Goal: Task Accomplishment & Management: Use online tool/utility

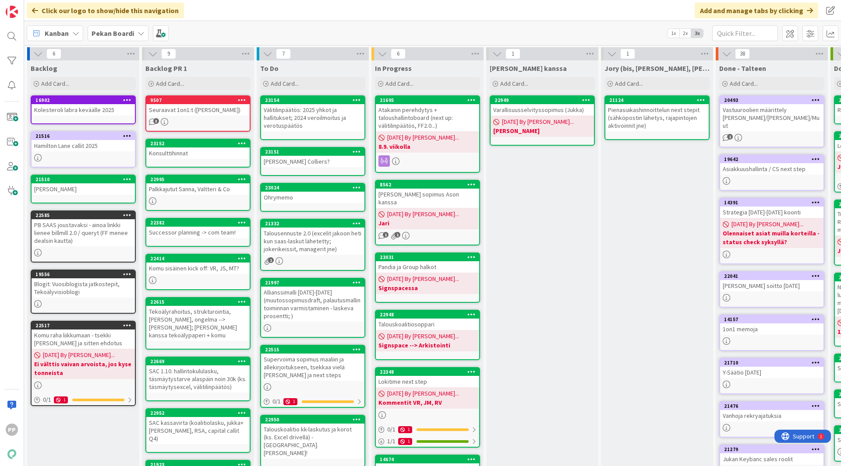
click at [539, 225] on div "[PERSON_NAME] kanssa Add Card... 22949 Varallisuusselvityssopimus ([PERSON_NAME…" at bounding box center [542, 351] width 112 height 582
click at [517, 253] on div "[PERSON_NAME] kanssa Add Card... 22949 Varallisuusselvityssopimus ([PERSON_NAME…" at bounding box center [542, 351] width 112 height 582
click at [124, 37] on b "Pekan Boardi" at bounding box center [113, 33] width 42 height 9
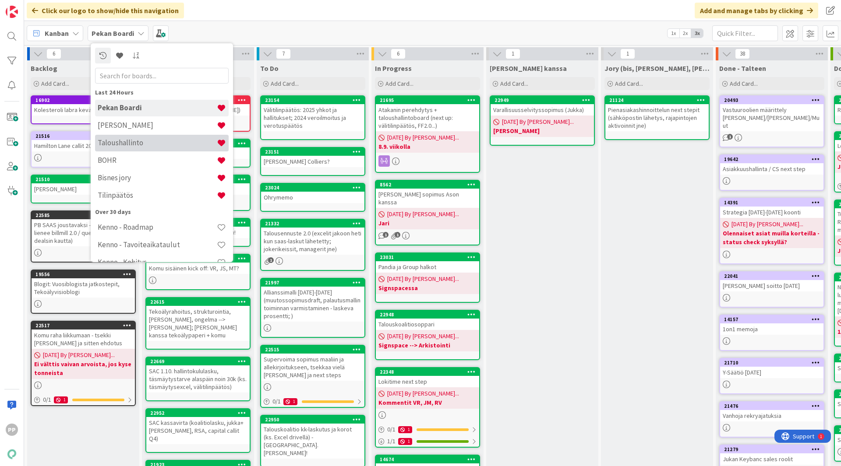
click at [134, 139] on h4 "Taloushallinto" at bounding box center [157, 142] width 119 height 9
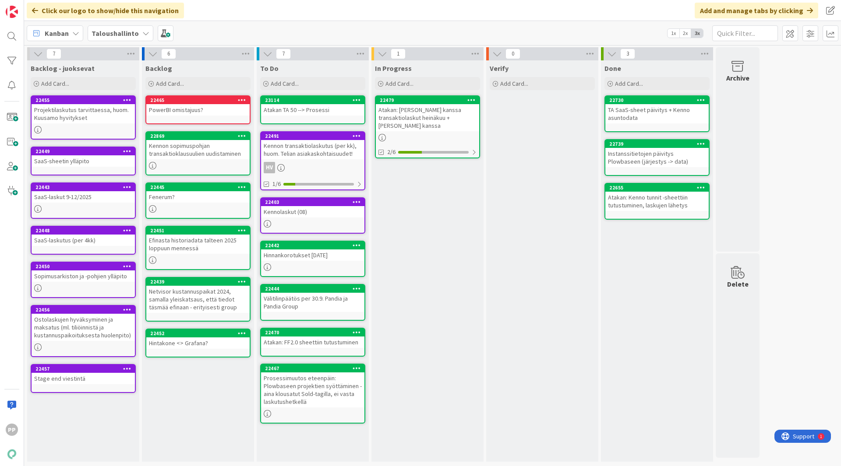
click at [132, 36] on b "Taloushallinto" at bounding box center [115, 33] width 47 height 9
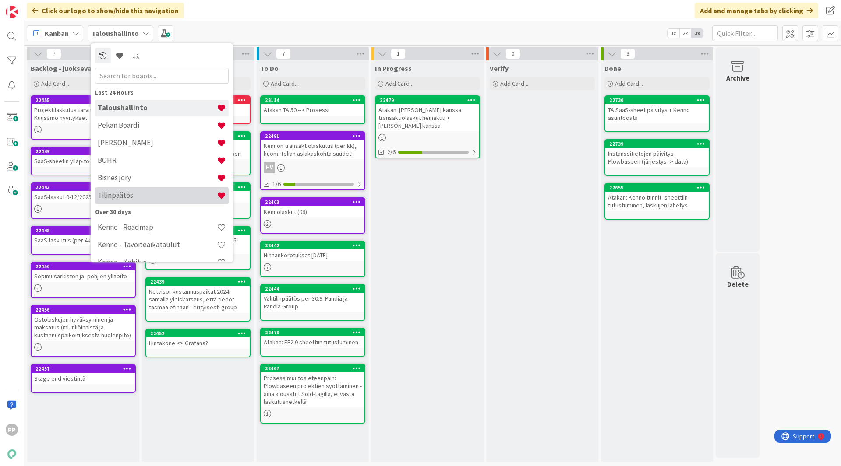
click at [153, 202] on div "Tilinpäätös" at bounding box center [162, 195] width 134 height 17
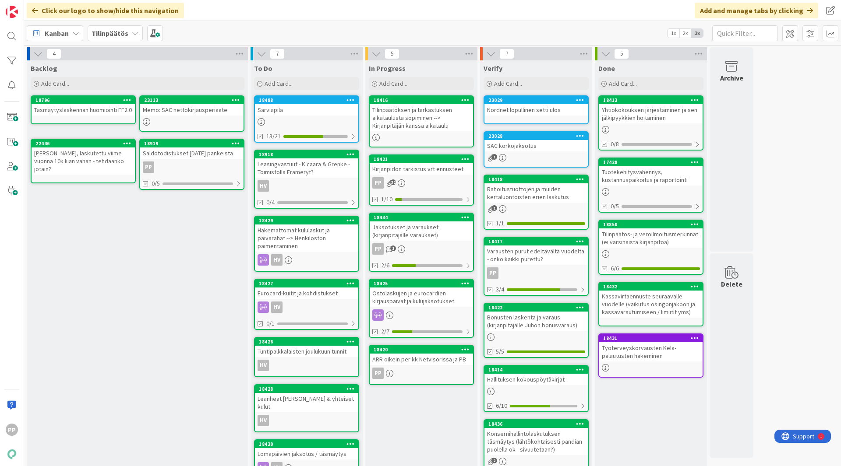
click at [300, 116] on link "18488 [GEOGRAPHIC_DATA] 13/21" at bounding box center [306, 118] width 105 height 47
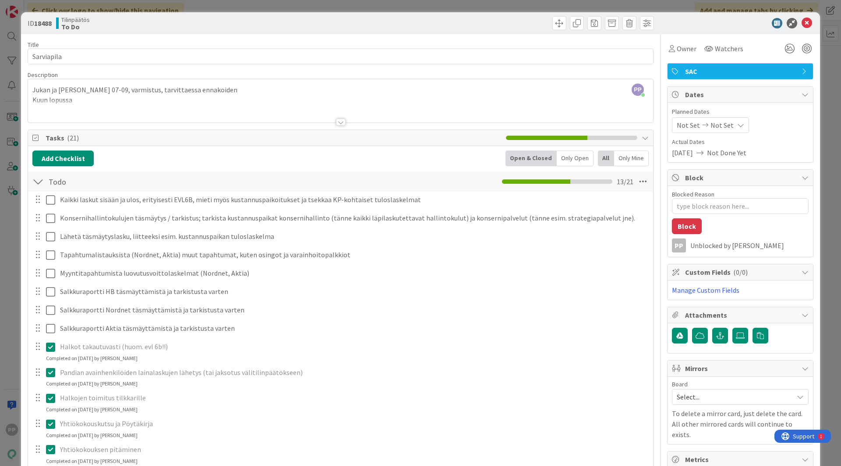
click at [218, 337] on div "Kaikki laskut sisään ja ulos, erityisesti EVL6B, mieti myös kustannuspaikoituks…" at bounding box center [340, 442] width 616 height 500
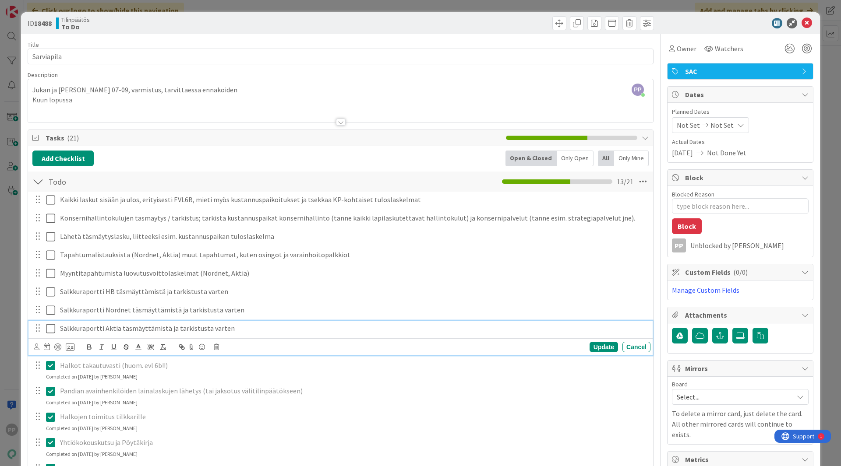
click at [230, 332] on p "Salkkuraportti Aktia täsmäyttämistä ja tarkistusta varten" at bounding box center [353, 329] width 587 height 10
type textarea "x"
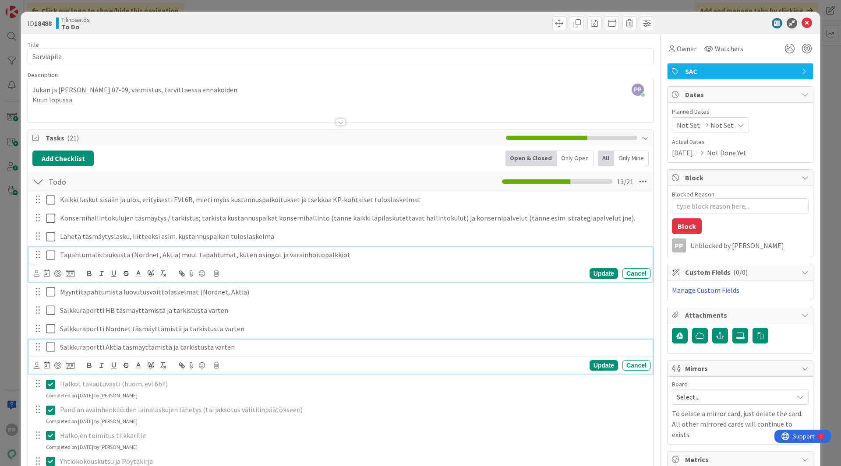
click at [128, 255] on p "Tapahtumalistauksista (Nordnet, Aktia) muut tapahtumat, kuten osingot ja varain…" at bounding box center [353, 255] width 587 height 10
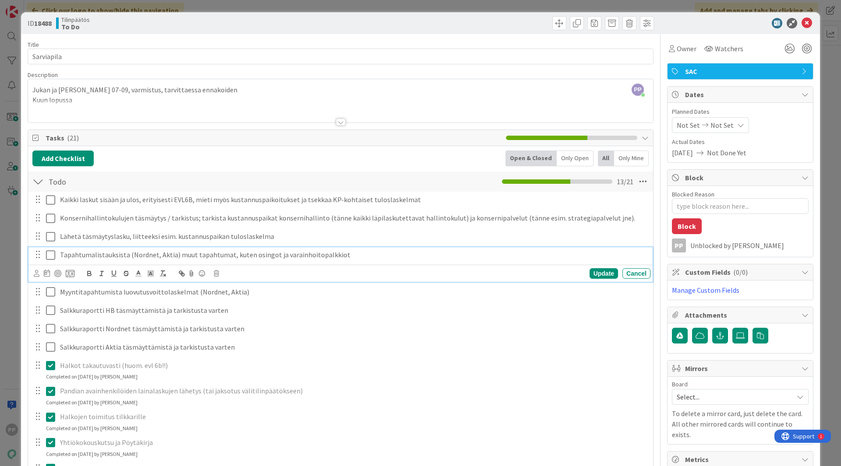
click at [354, 257] on p "Tapahtumalistauksista (Nordnet, Aktia) muut tapahtumat, kuten osingot ja varain…" at bounding box center [353, 255] width 587 height 10
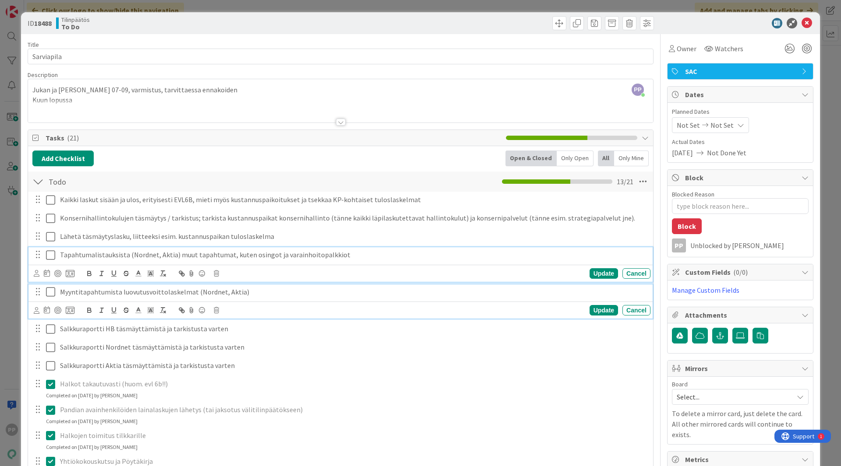
click at [137, 299] on div "Myyntitapahtumista luovutusvoittolaskelmat (Nordnet, Aktia)" at bounding box center [353, 292] width 594 height 15
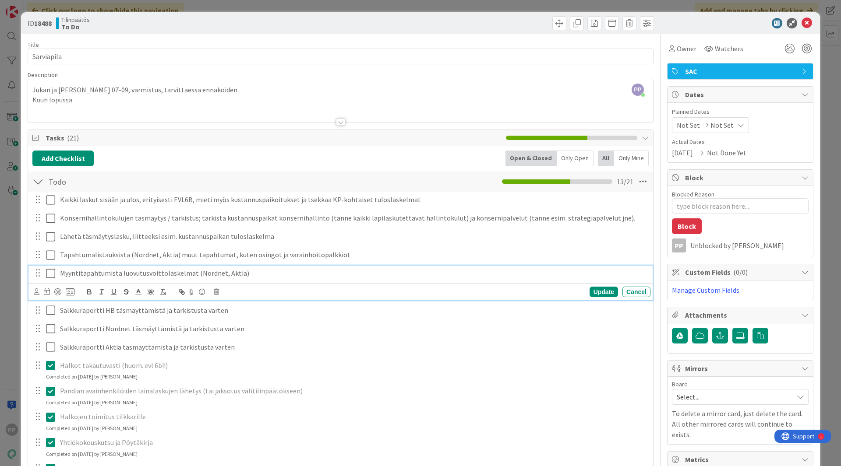
click at [270, 278] on p "Myyntitapahtumista luovutusvoittolaskelmat (Nordnet, Aktia)" at bounding box center [353, 273] width 587 height 10
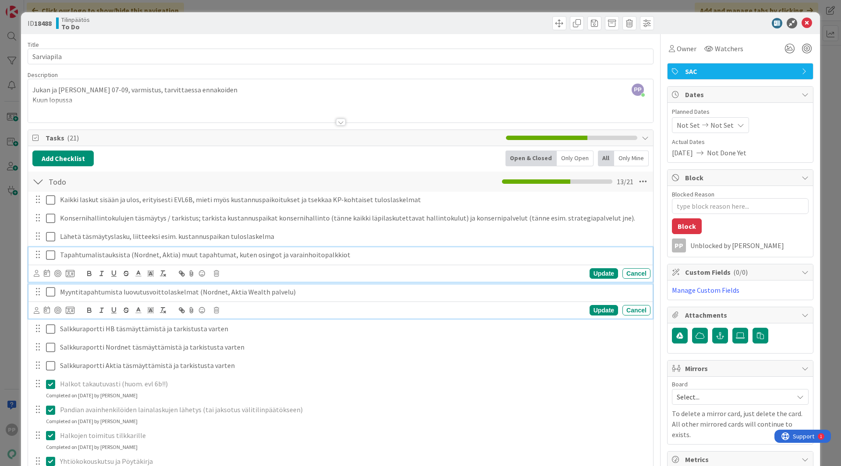
click at [170, 254] on p "Tapahtumalistauksista (Nordnet, Aktia) muut tapahtumat, kuten osingot ja varain…" at bounding box center [353, 255] width 587 height 10
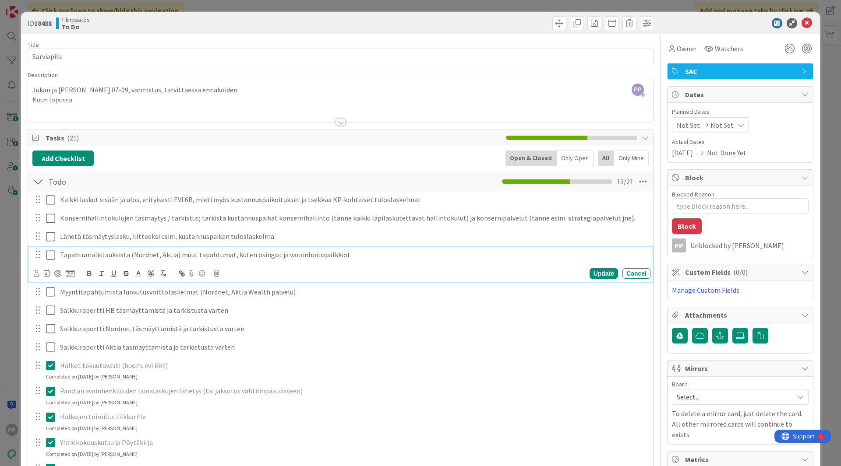
type textarea "x"
click at [600, 274] on div "Update" at bounding box center [603, 273] width 28 height 11
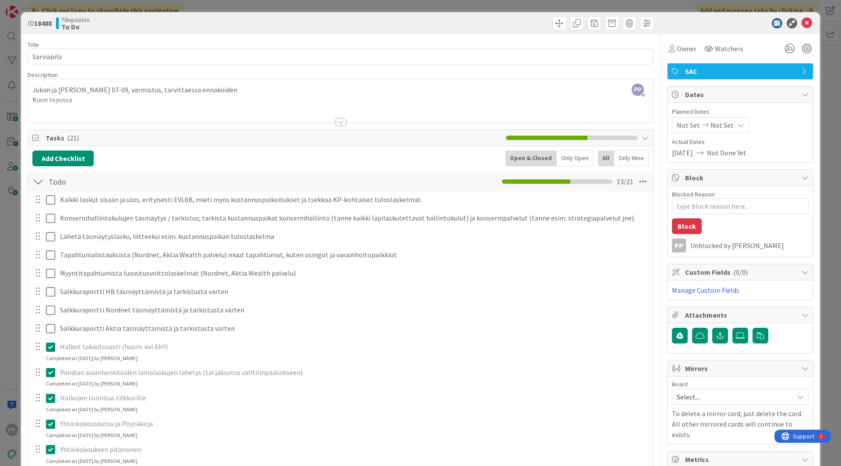
type textarea "x"
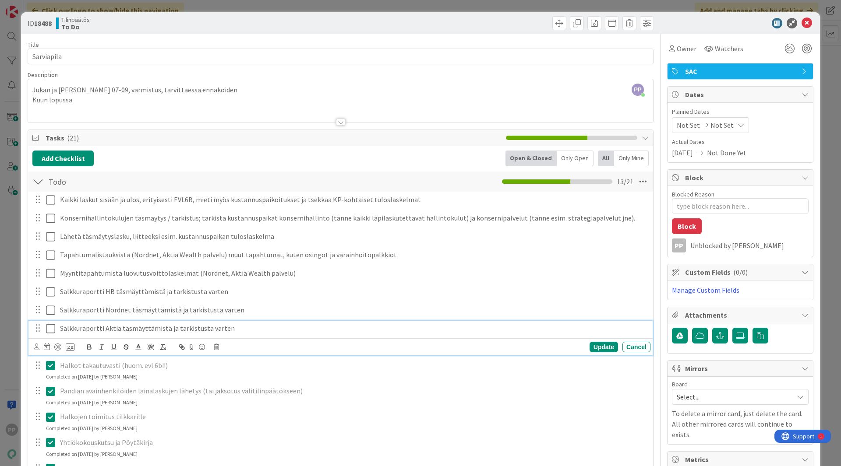
click at [265, 328] on p "Salkkuraportti Aktia täsmäyttämistä ja tarkistusta varten" at bounding box center [353, 329] width 587 height 10
click at [590, 347] on div "Update" at bounding box center [603, 347] width 28 height 11
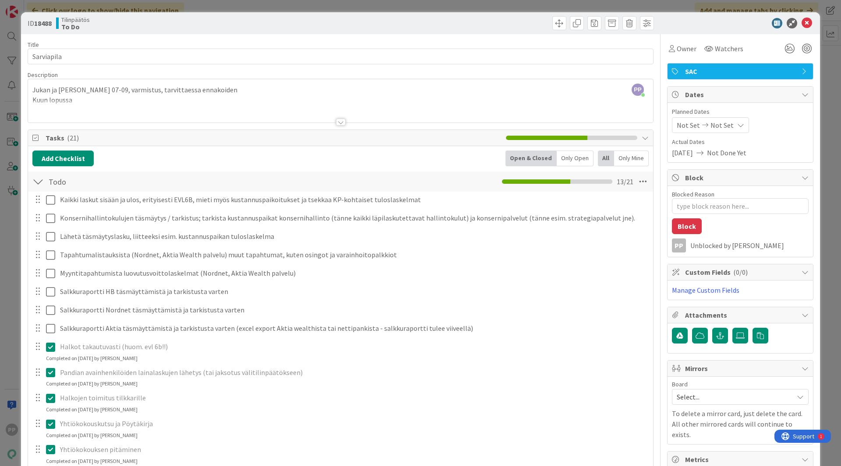
type textarea "x"
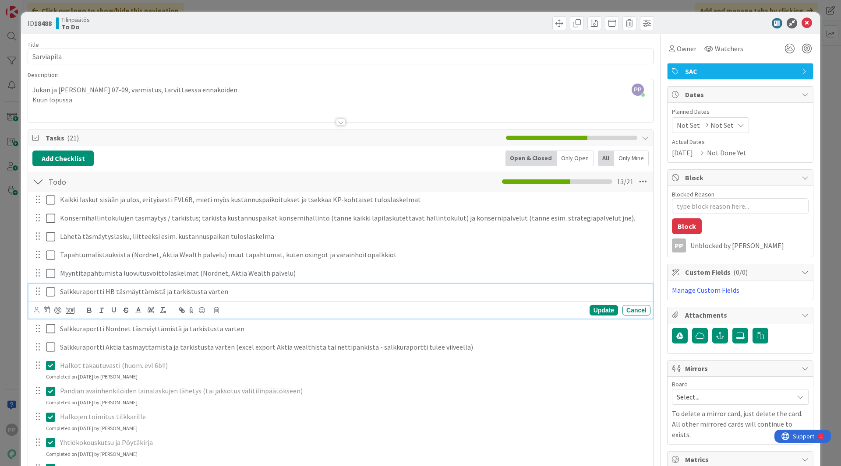
click at [293, 292] on p "Salkkuraportti HB täsmäyttämistä ja tarkistusta varten" at bounding box center [353, 292] width 587 height 10
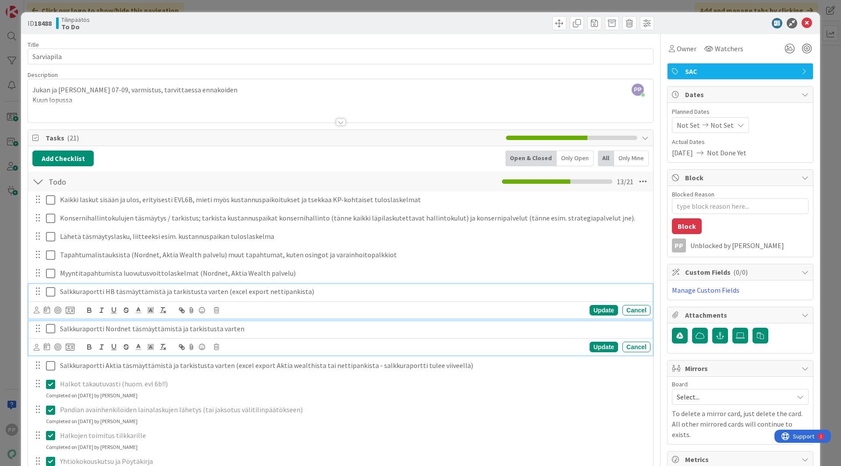
click at [308, 331] on p "Salkkuraportti Nordnet täsmäyttämistä ja tarkistusta varten" at bounding box center [353, 329] width 587 height 10
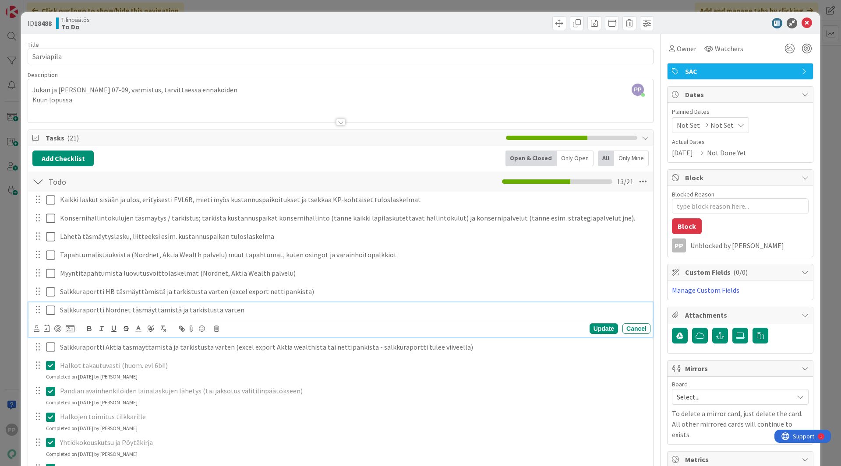
type textarea "x"
click at [372, 152] on div "Add Checklist Open & Closed Only Open All Only Mine" at bounding box center [340, 159] width 616 height 16
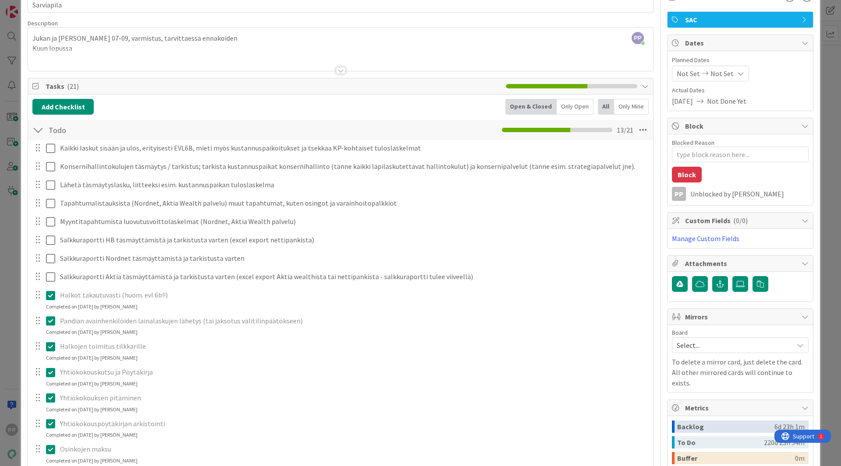
scroll to position [52, 0]
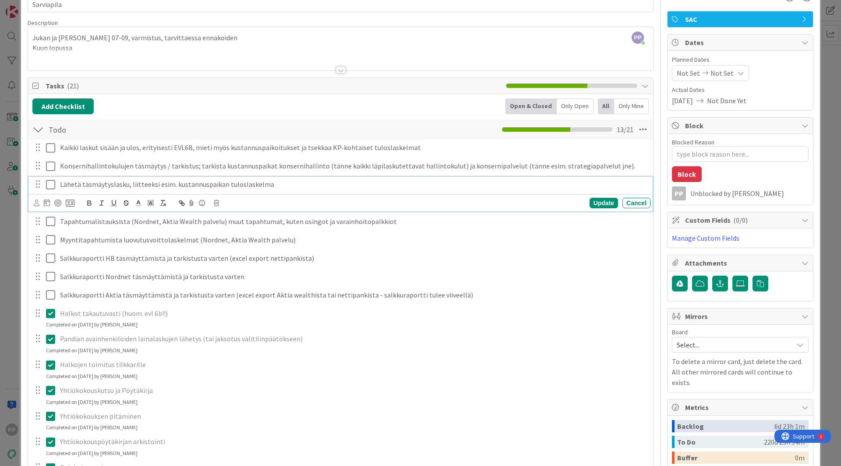
click at [59, 187] on div "Lähetä täsmäytyslasku, liitteeksi esim. kustannuspaikan tuloslaskelma" at bounding box center [353, 184] width 594 height 15
drag, startPoint x: 59, startPoint y: 187, endPoint x: 81, endPoint y: 188, distance: 22.0
click at [81, 188] on div "Lähetä täsmäytyslasku, liitteeksi esim. kustannuspaikan tuloslaskelma" at bounding box center [353, 184] width 594 height 15
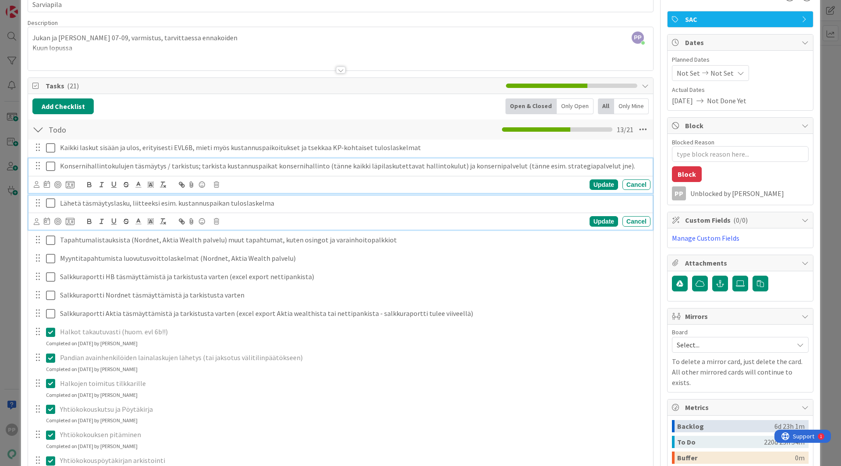
click at [615, 173] on div "Konsernihallintokulujen täsmäytys / tarkistus; tarkista kustannuspaikat konsern…" at bounding box center [353, 165] width 594 height 15
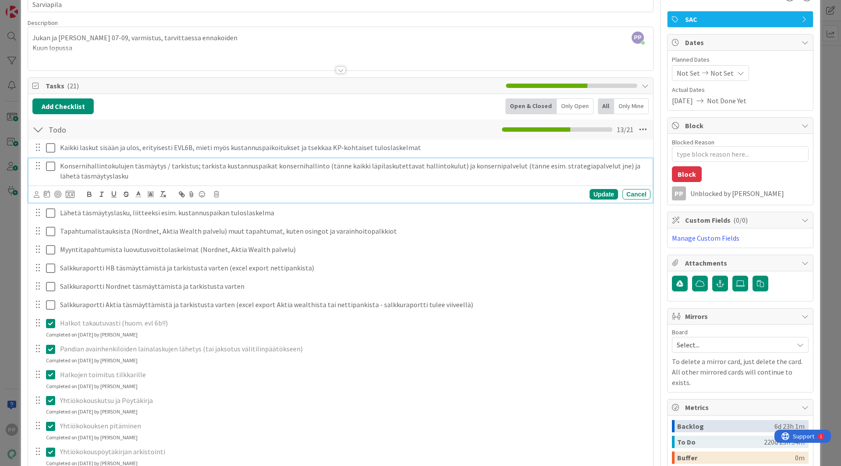
click at [441, 109] on div "Add Checklist Open & Closed Only Open All Only Mine" at bounding box center [340, 107] width 616 height 16
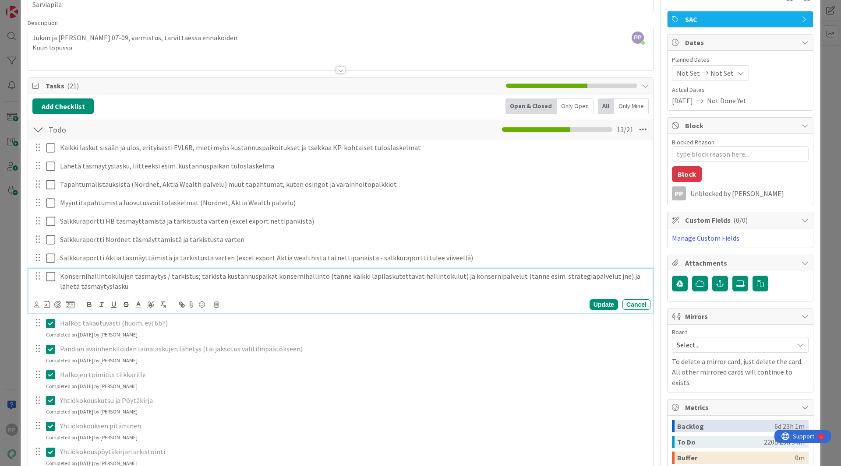
click at [52, 277] on icon at bounding box center [50, 276] width 9 height 11
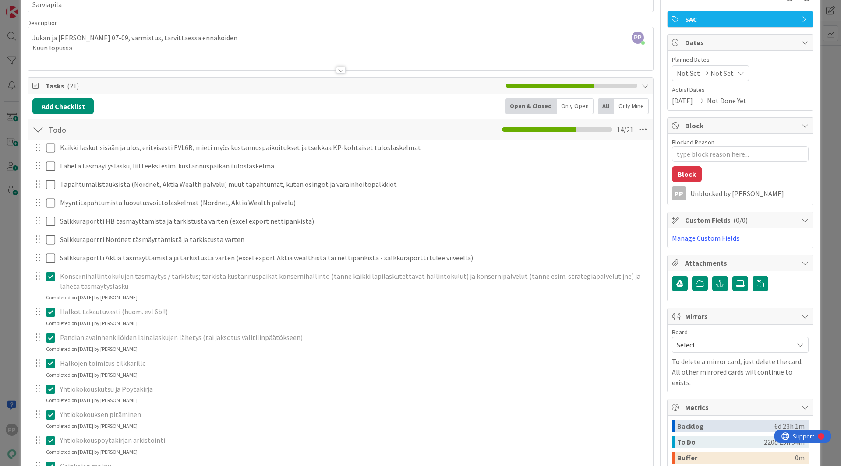
click at [50, 274] on icon at bounding box center [50, 276] width 9 height 11
type textarea "x"
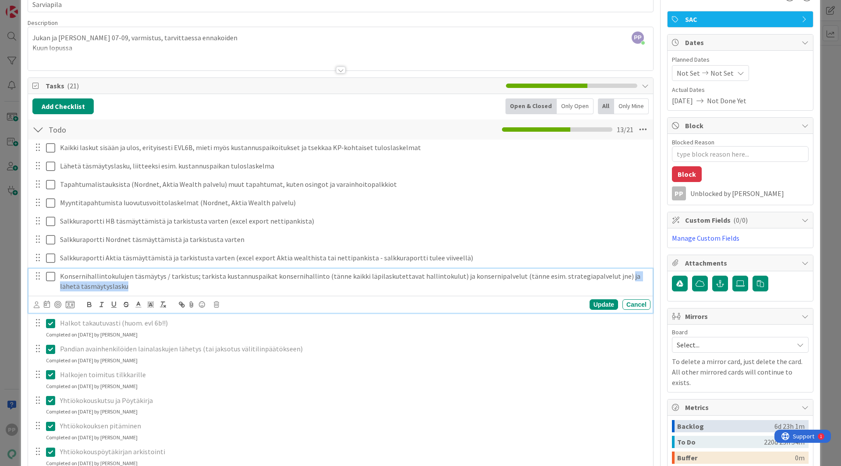
drag, startPoint x: 122, startPoint y: 288, endPoint x: 606, endPoint y: 277, distance: 484.4
click at [606, 277] on p "Konsernihallintokulujen täsmäytys / tarkistus; tarkista kustannuspaikat konsern…" at bounding box center [353, 281] width 587 height 20
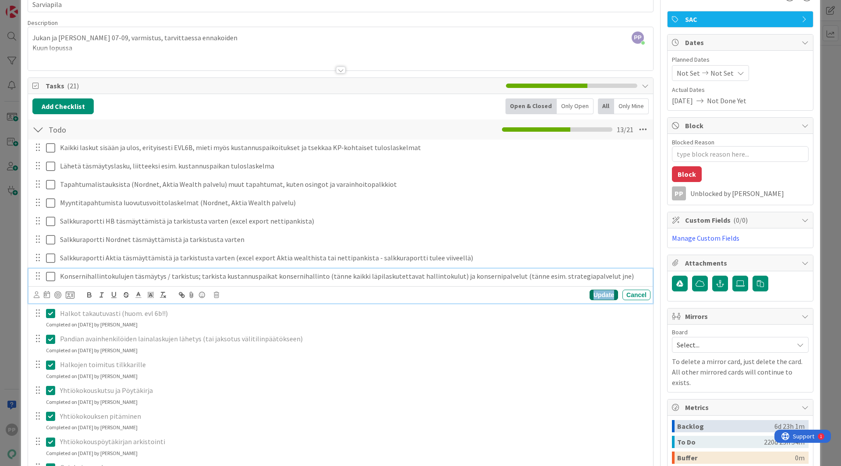
click at [602, 296] on div "Update" at bounding box center [603, 295] width 28 height 11
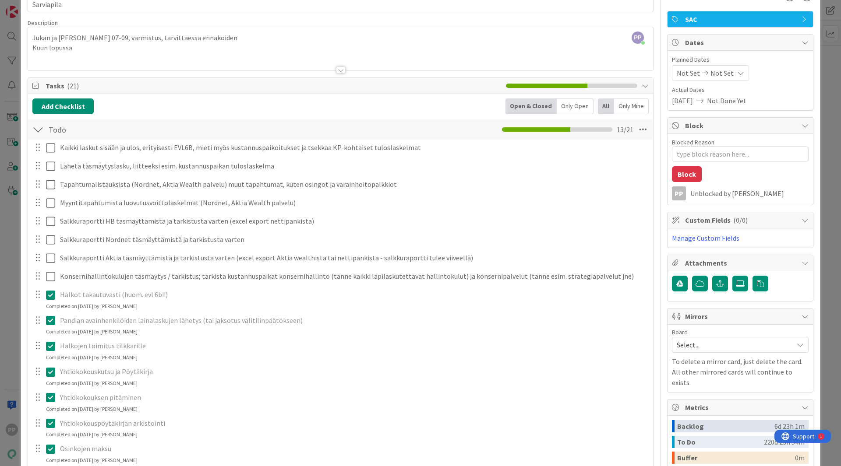
type textarea "x"
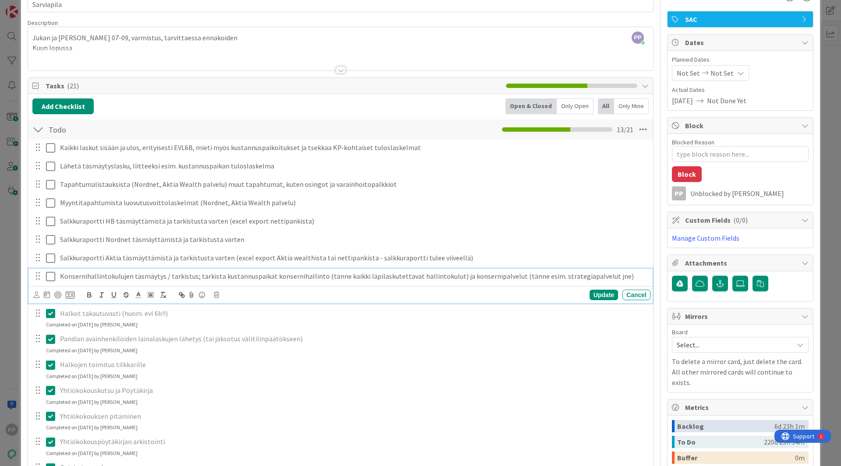
click at [82, 281] on p "Konsernihallintokulujen täsmäytys / tarkistus; tarkista kustannuspaikat konsern…" at bounding box center [353, 276] width 587 height 10
click at [382, 304] on div "Kaikki laskut sisään ja ulos, erityisesti EVL6B, mieti myös kustannuspaikoituks…" at bounding box center [340, 399] width 616 height 519
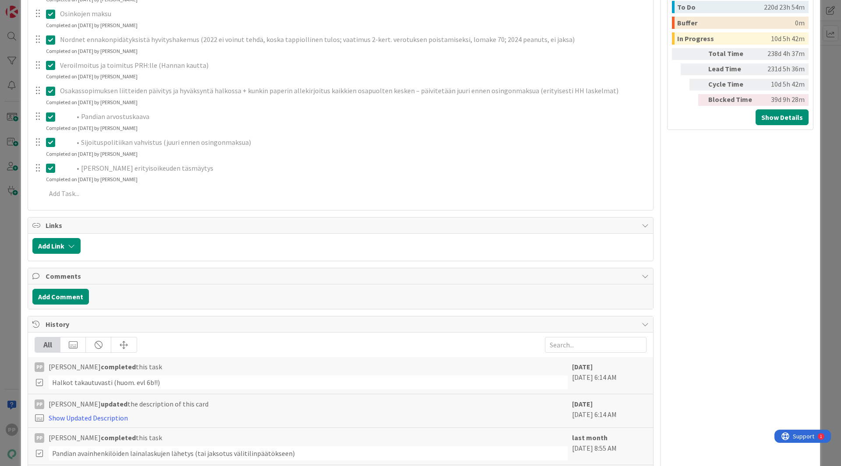
scroll to position [502, 0]
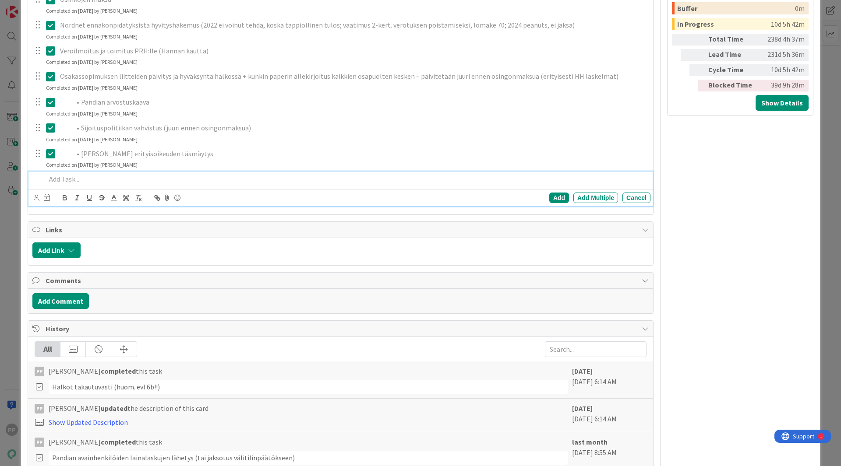
click at [105, 179] on p at bounding box center [346, 179] width 601 height 10
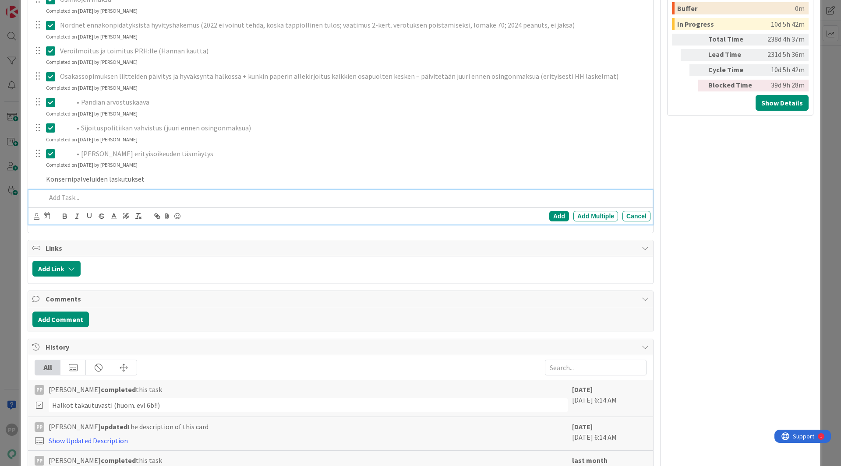
scroll to position [520, 0]
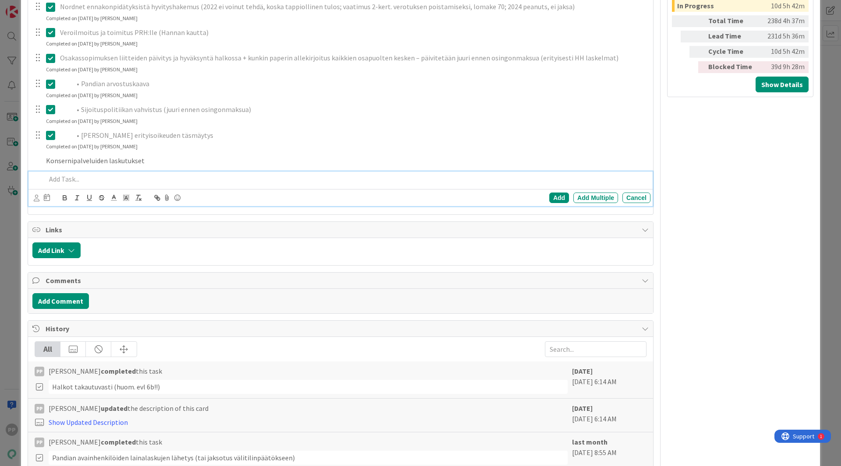
type textarea "x"
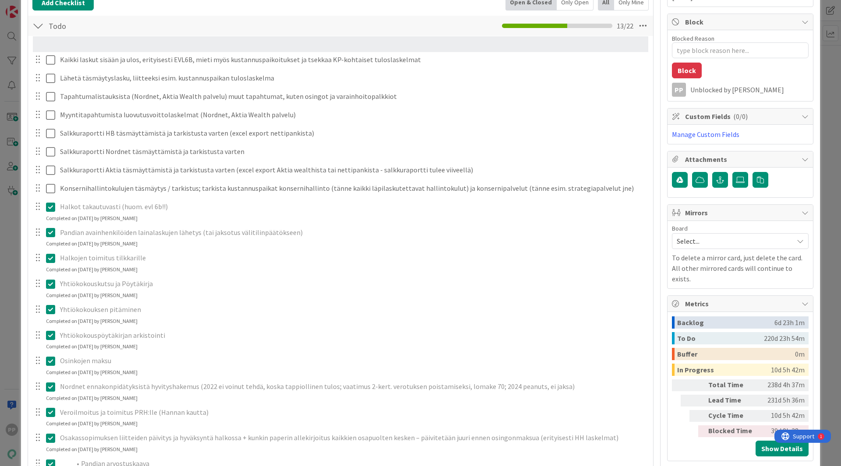
scroll to position [156, 0]
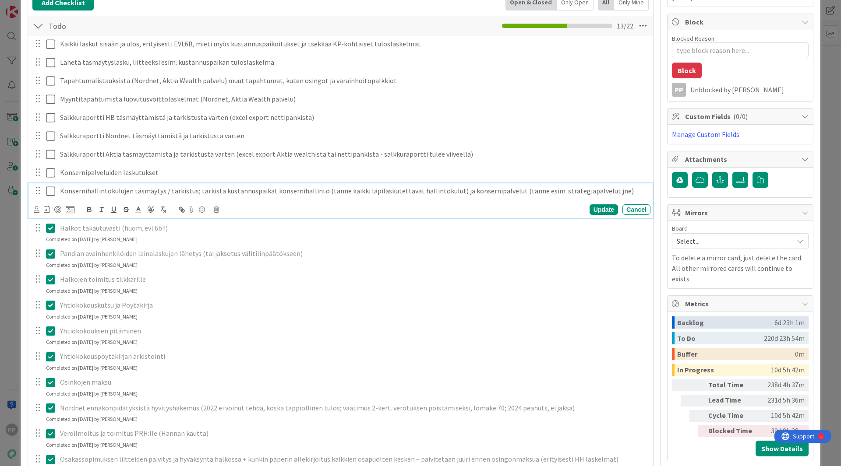
click at [97, 191] on p "Konsernihallintokulujen täsmäytys / tarkistus; tarkista kustannuspaikat konsern…" at bounding box center [353, 191] width 587 height 10
drag, startPoint x: 193, startPoint y: 192, endPoint x: 168, endPoint y: 192, distance: 24.5
click at [168, 192] on p "Konsernihallintokulujen täsmäytys / tarkistus; tarkista kustannuspaikat konsern…" at bounding box center [353, 191] width 587 height 10
click at [164, 190] on p "Konsernihallintokulujen täsmäytys; tarkista kustannuspaikat konsernihallinto (t…" at bounding box center [353, 191] width 587 height 10
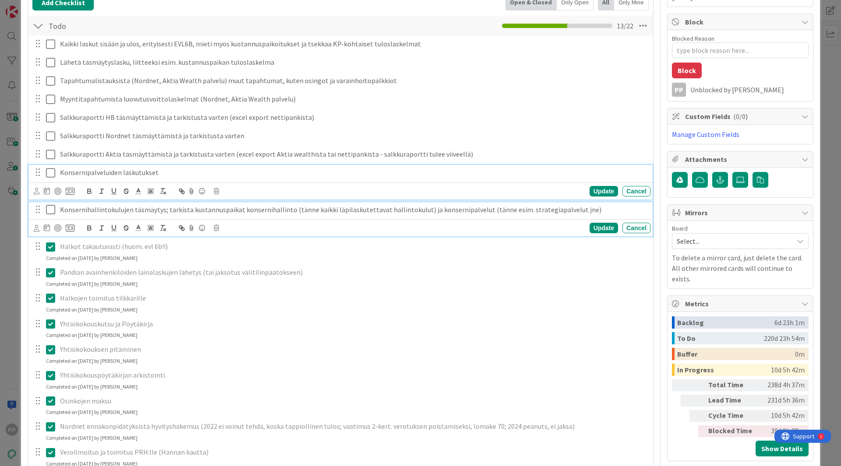
scroll to position [175, 0]
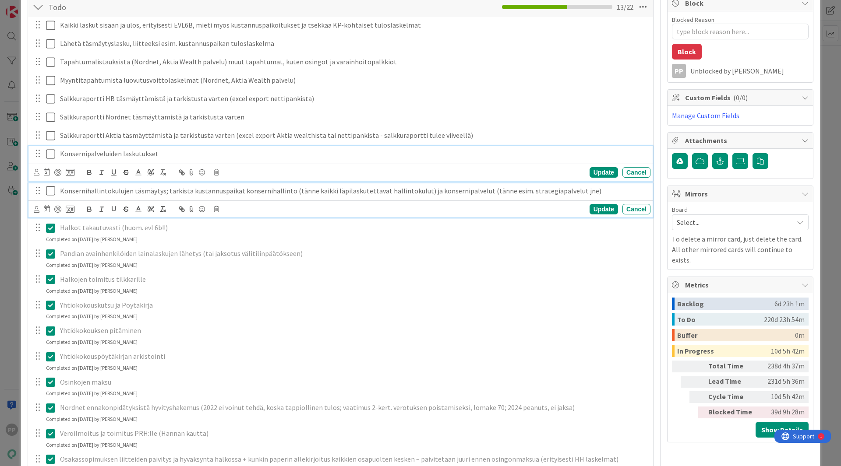
click at [200, 166] on body "PP Click our logo to show/hide this navigation Add and manage tabs by clicking …" at bounding box center [420, 233] width 841 height 466
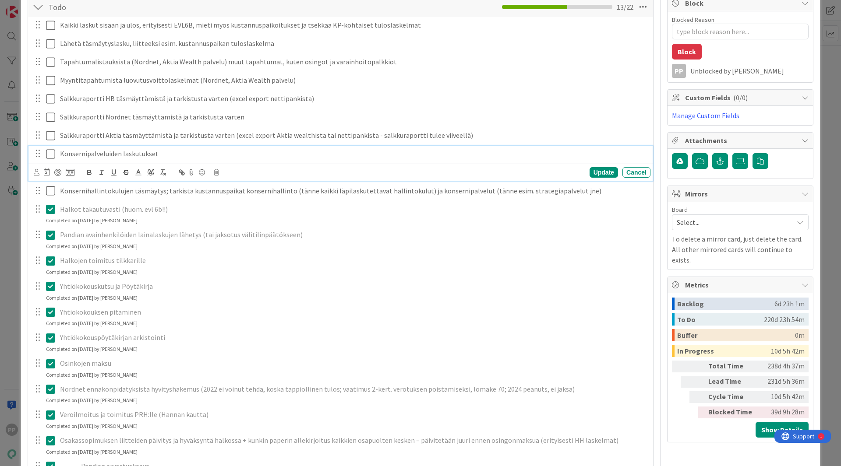
click at [186, 155] on p "Konsernipalveluiden laskutukset" at bounding box center [353, 154] width 587 height 10
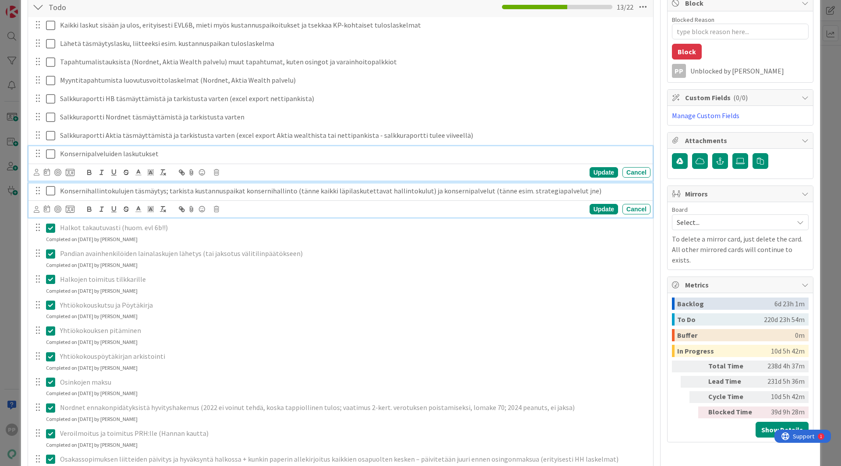
click at [130, 190] on p "Konsernihallintokulujen täsmäytys; tarkista kustannuspaikat konsernihallinto (t…" at bounding box center [353, 191] width 587 height 10
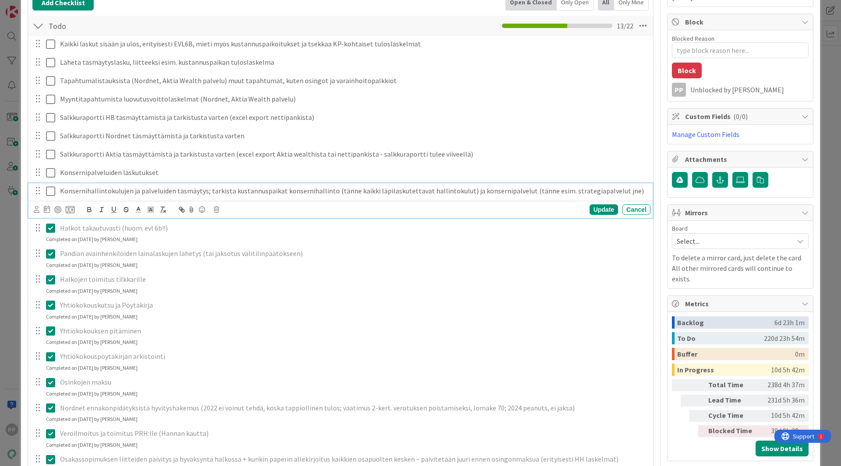
click at [206, 188] on p "Konsernihallintokulujen ja palveluiden täsmäytys; tarkista kustannuspaikat kons…" at bounding box center [353, 191] width 587 height 10
click at [331, 190] on p "Konsernihallintokulujen ja palveluiden täsmäytys (tarkista kustannuspaikat kons…" at bounding box center [353, 191] width 587 height 10
click at [460, 193] on p "Konsernihallintokulujen ja palveluiden täsmäytys (tarkista kustannuspaikat kons…" at bounding box center [353, 191] width 587 height 10
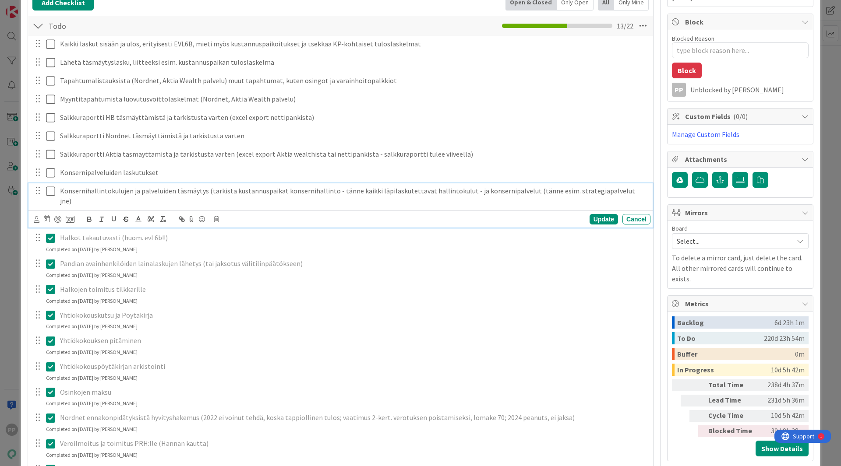
click at [525, 190] on p "Konsernihallintokulujen ja palveluiden täsmäytys (tarkista kustannuspaikat kons…" at bounding box center [353, 196] width 587 height 20
click at [629, 194] on p "Konsernihallintokulujen ja palveluiden täsmäytys (tarkista kustannuspaikat kons…" at bounding box center [353, 196] width 587 height 20
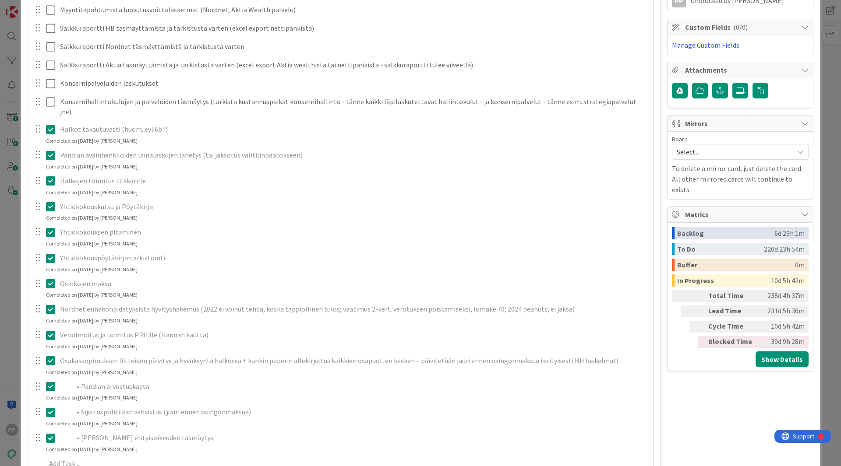
scroll to position [328, 0]
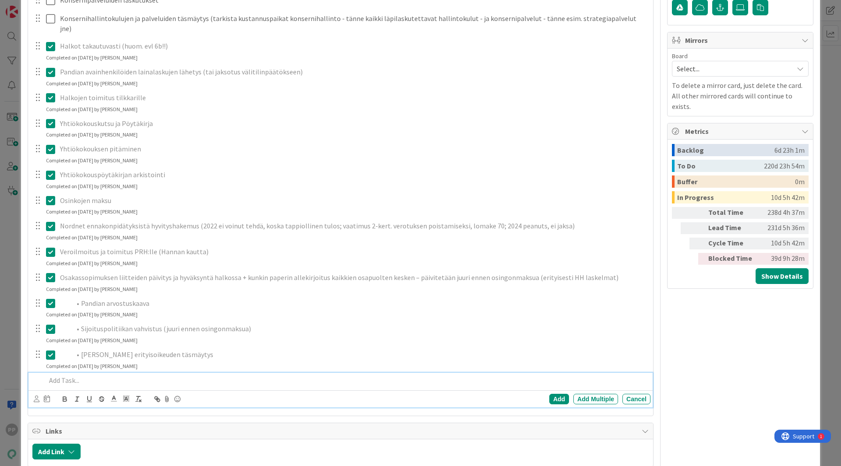
click at [95, 376] on p at bounding box center [346, 381] width 601 height 10
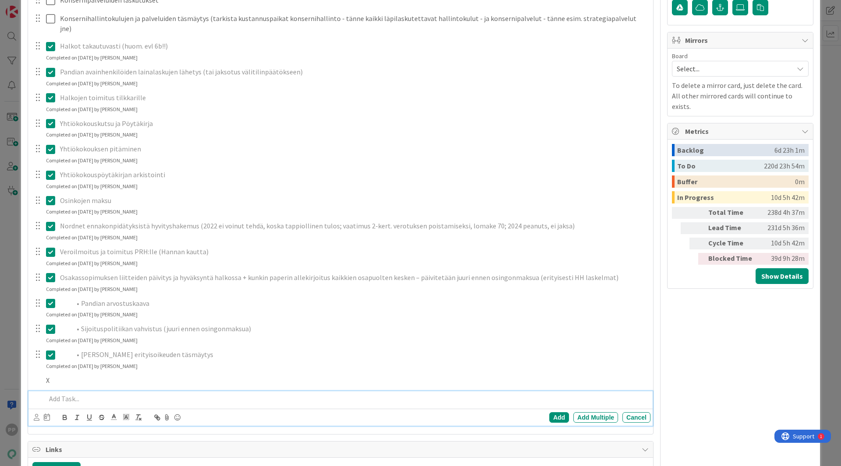
scroll to position [347, 0]
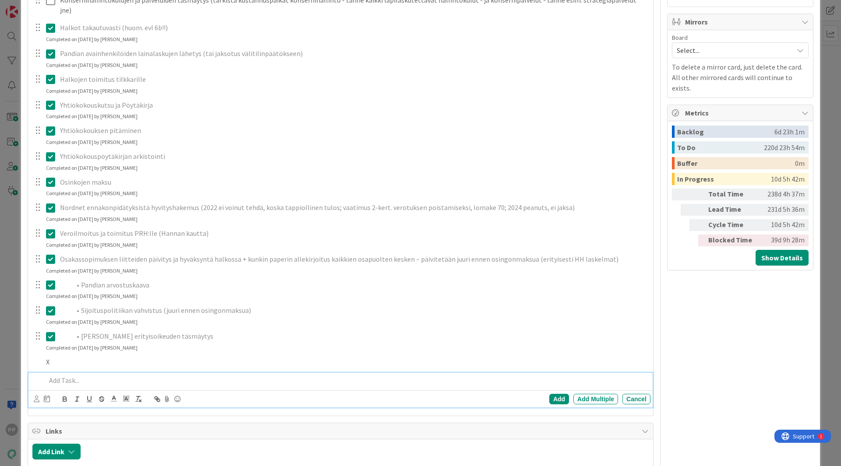
type textarea "x"
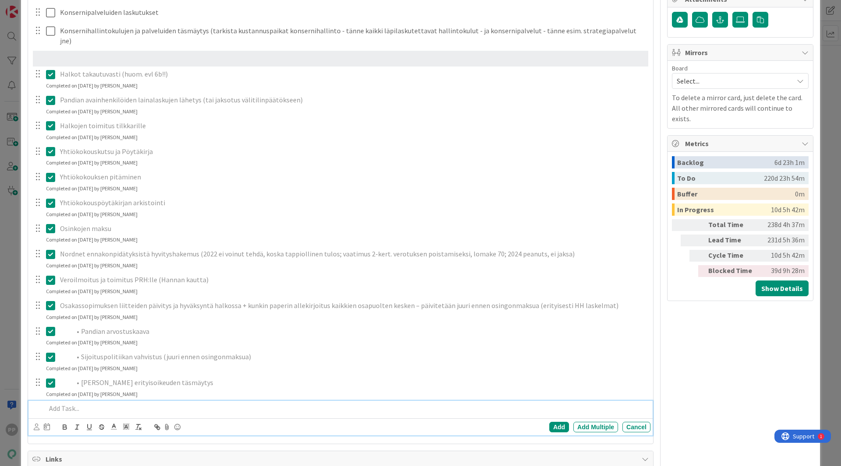
scroll to position [309, 0]
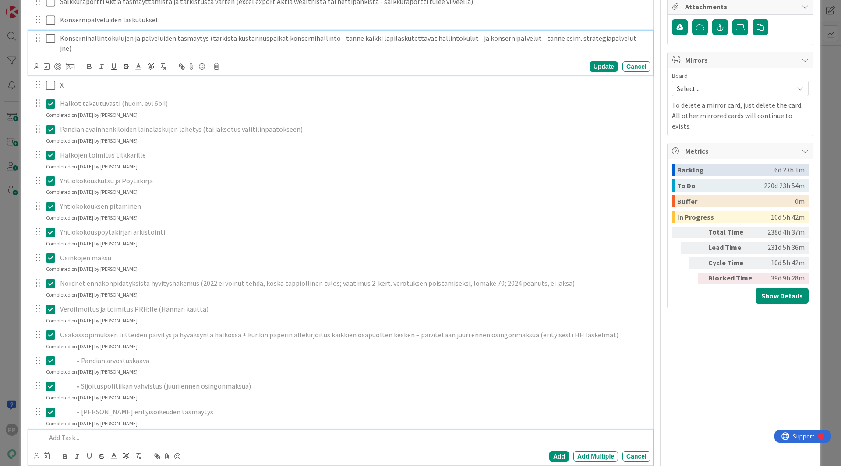
click at [105, 41] on p "Konsernihallintokulujen ja palveluiden täsmäytys (tarkista kustannuspaikat kons…" at bounding box center [353, 43] width 587 height 20
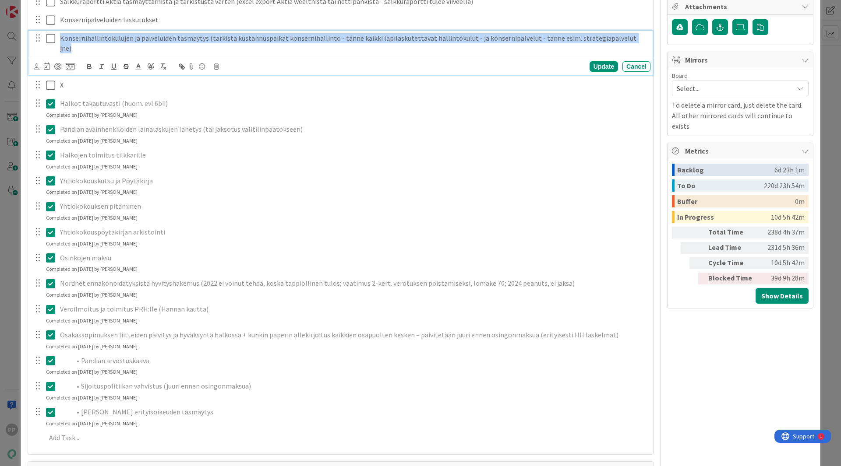
copy p "Konsernihallintokulujen ja palveluiden täsmäytys (tarkista kustannuspaikat kons…"
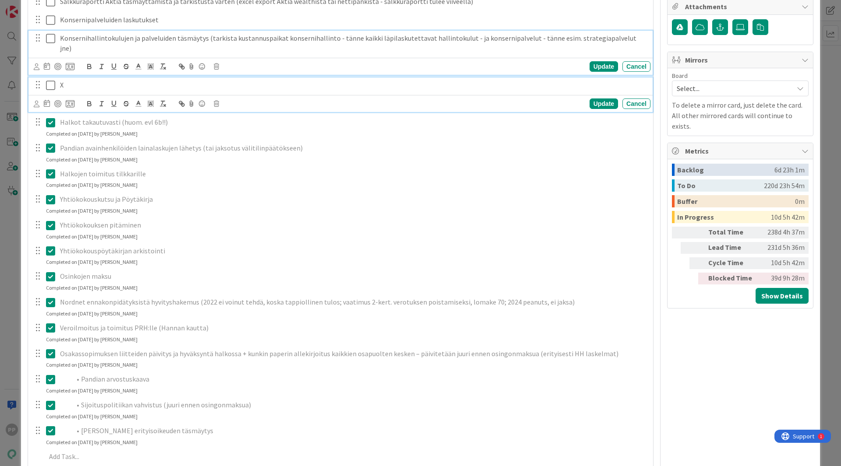
click at [81, 80] on p "X" at bounding box center [353, 85] width 587 height 10
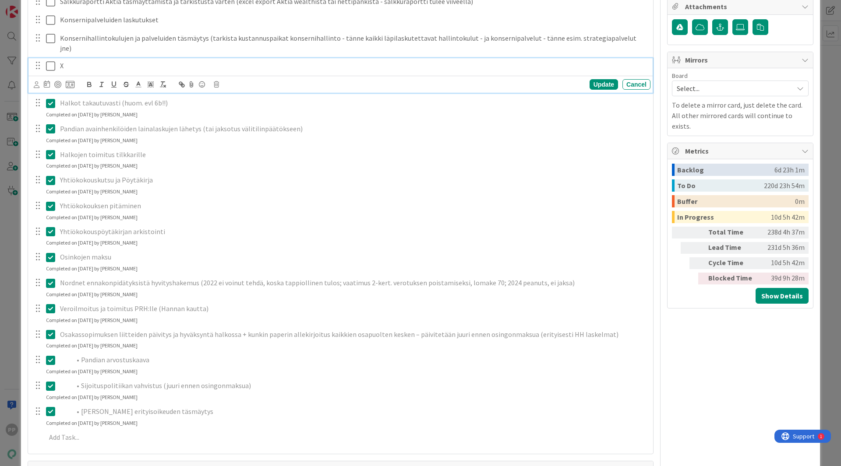
scroll to position [290, 0]
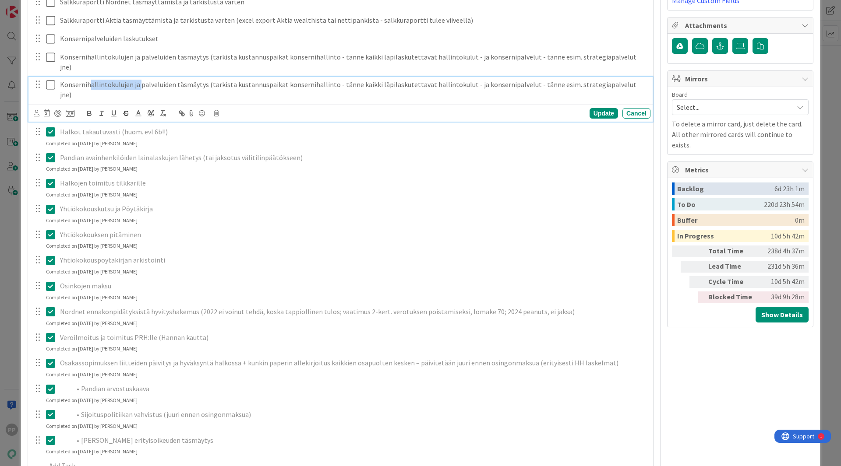
drag, startPoint x: 138, startPoint y: 77, endPoint x: 89, endPoint y: 72, distance: 49.3
click at [89, 80] on p "Konsernihallintokulujen ja palveluiden täsmäytys (tarkista kustannuspaikat kons…" at bounding box center [353, 90] width 587 height 20
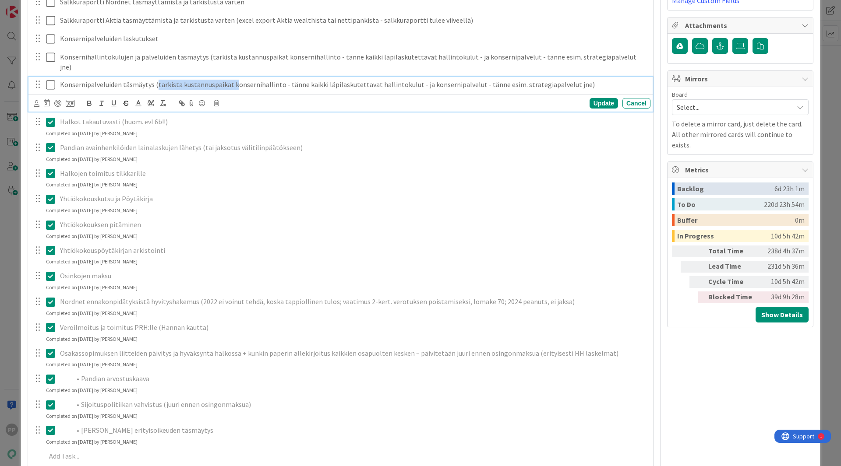
drag, startPoint x: 155, startPoint y: 76, endPoint x: 231, endPoint y: 63, distance: 77.2
click at [231, 63] on div "Kaikki laskut sisään ja ulos, erityisesti EVL6B, mieti myös kustannuspaikoituks…" at bounding box center [340, 185] width 616 height 566
click at [231, 80] on p "Konsernipalveluiden täsmäytys (tarkista kustannuspaikat konsernihallinto - tänn…" at bounding box center [353, 85] width 587 height 10
drag, startPoint x: 230, startPoint y: 75, endPoint x: 419, endPoint y: 84, distance: 188.5
click at [419, 84] on div "Konsernipalveluiden täsmäytys (tarkista kustannuspaikat konsernihallinto - tänn…" at bounding box center [340, 94] width 624 height 35
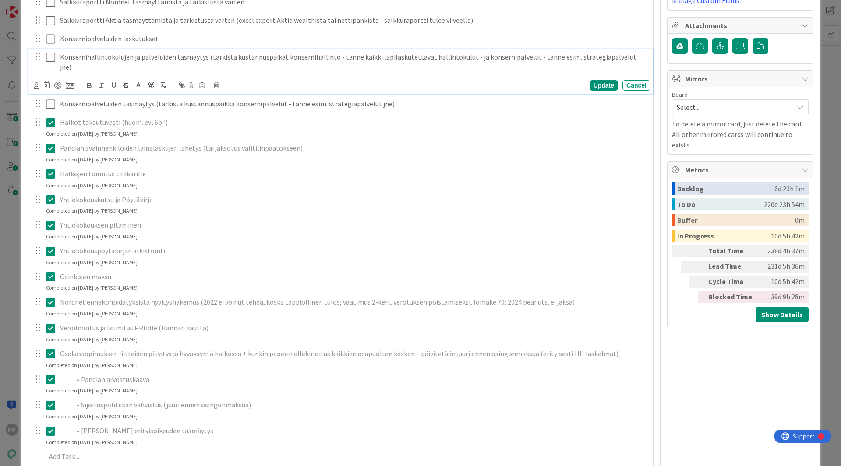
scroll to position [309, 0]
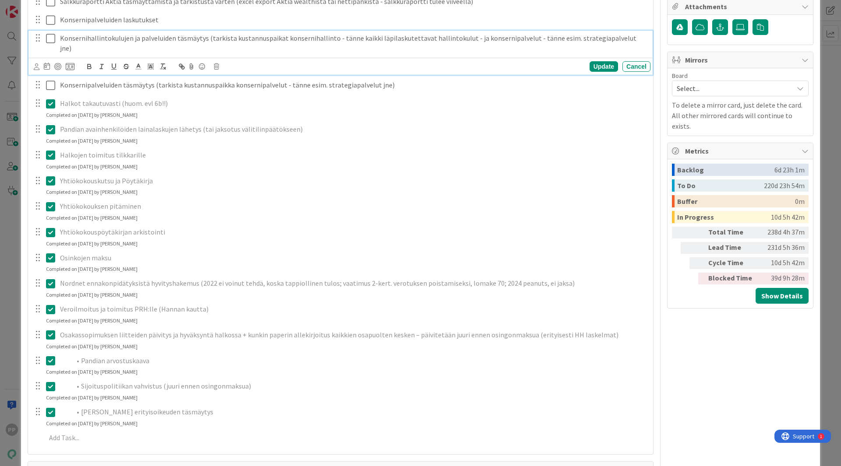
click at [140, 58] on div "Konsernihallintokulujen ja palveluiden täsmäytys (tarkista kustannuspaikat kons…" at bounding box center [340, 53] width 624 height 44
click at [160, 38] on p "Konsernihallintokulujen ja palveluiden täsmäytys (tarkista kustannuspaikat kons…" at bounding box center [353, 43] width 587 height 20
drag, startPoint x: 131, startPoint y: 38, endPoint x: 175, endPoint y: 46, distance: 44.5
click at [175, 46] on div "Konsernihallintokulujen ja palveluiden täsmäytys (tarkista kustannuspaikat kons…" at bounding box center [353, 43] width 594 height 25
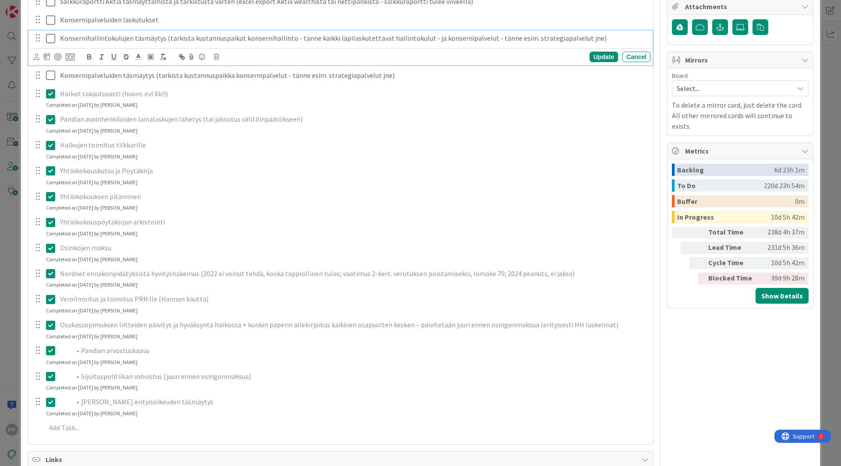
click at [240, 40] on p "Konsernihallintokulujen täsmäytys (tarkista kustannuspaikat konsernihallinto - …" at bounding box center [353, 38] width 587 height 10
drag, startPoint x: 294, startPoint y: 39, endPoint x: 594, endPoint y: 61, distance: 300.3
click at [594, 61] on div "Konsernihallintokulujen täsmäytys (tarkista kustannuspaikka konsernihallinto - …" at bounding box center [340, 48] width 624 height 35
click at [465, 38] on p "Konsernihallintokulujen täsmäytys (tarkista kustannuspaikka konsernihallinto - …" at bounding box center [353, 38] width 587 height 10
drag, startPoint x: 420, startPoint y: 38, endPoint x: 896, endPoint y: 30, distance: 476.0
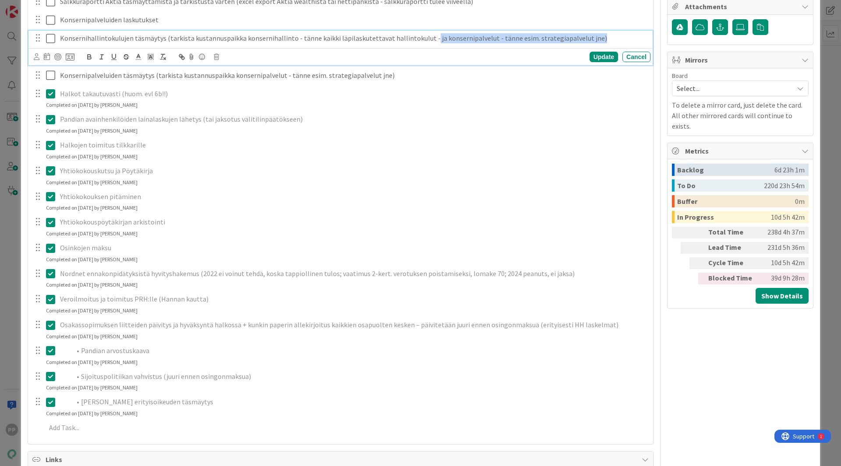
click at [840, 30] on html "PP Click our logo to show/hide this navigation Add and manage tabs by clicking …" at bounding box center [420, 233] width 841 height 466
type textarea "x"
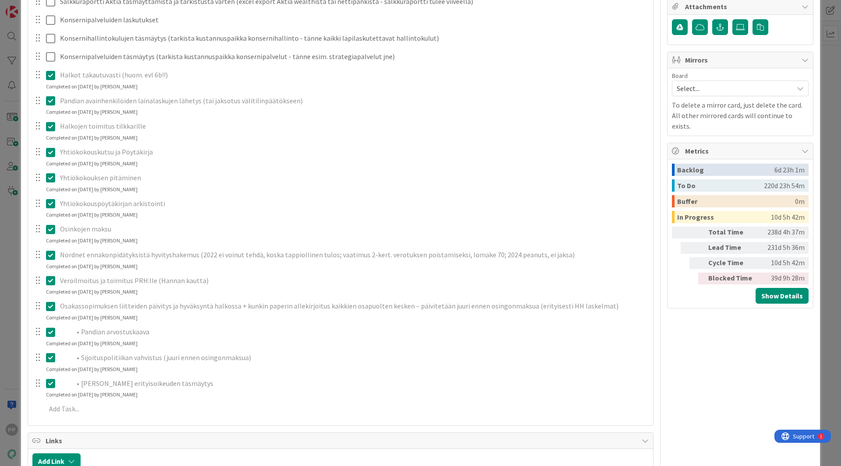
click at [592, 57] on div "Kaikki laskut sisään ja ulos, erityisesti EVL6B, mieti myös kustannuspaikoituks…" at bounding box center [340, 151] width 616 height 537
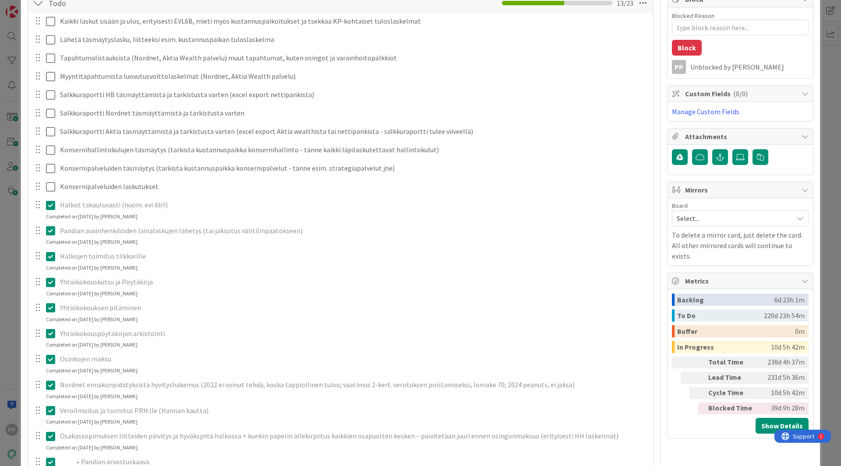
scroll to position [178, 0]
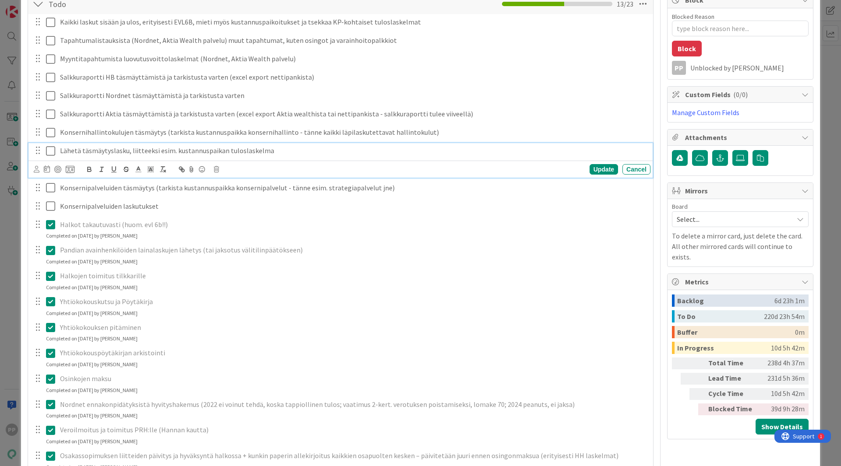
click at [102, 152] on p "Lähetä täsmäytyslasku, liitteeksi esim. kustannuspaikan tuloslaskelma" at bounding box center [353, 151] width 587 height 10
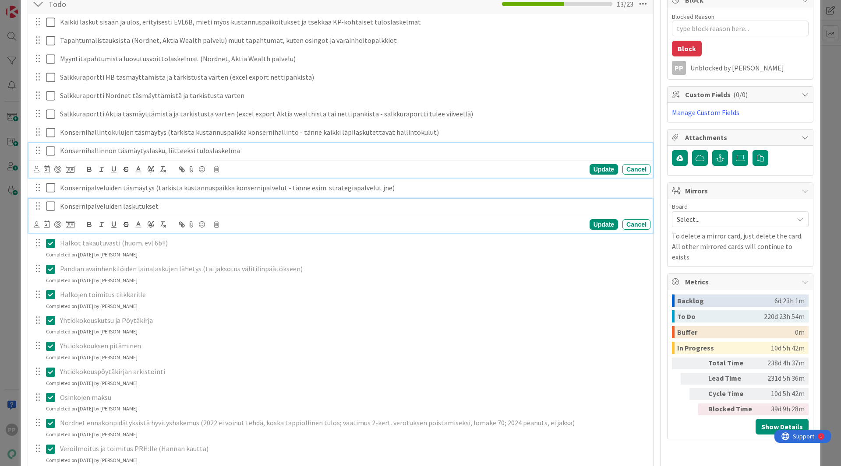
click at [158, 212] on div "Konsernipalveluiden laskutukset" at bounding box center [353, 206] width 594 height 15
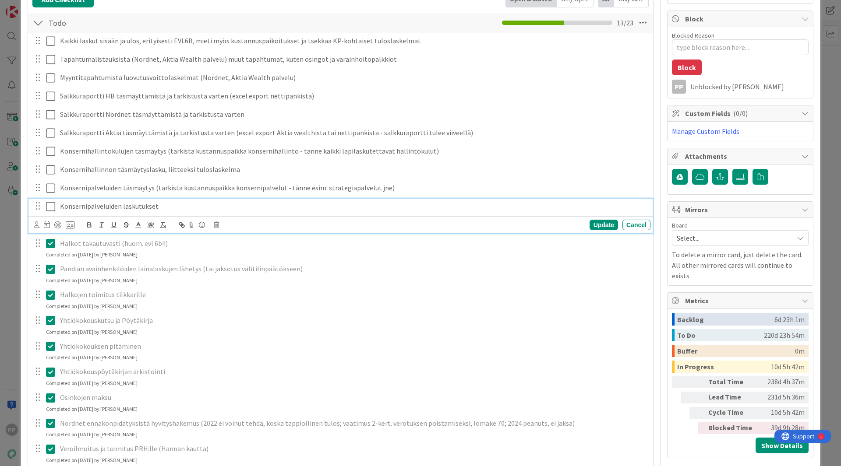
type textarea "x"
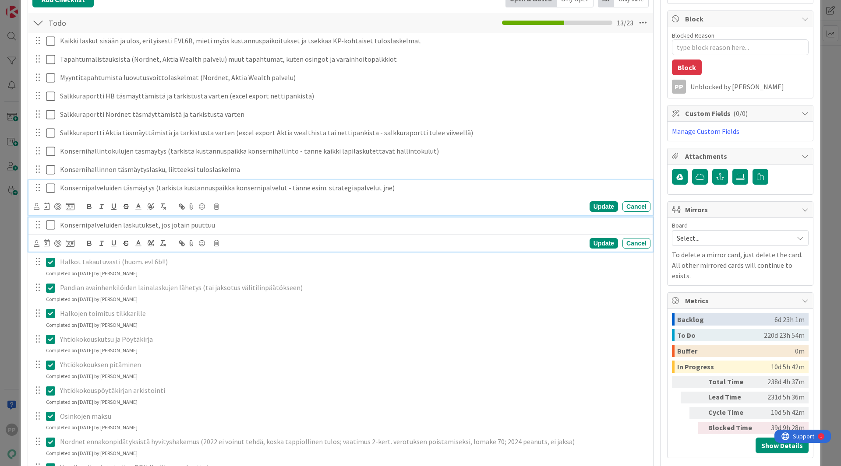
click at [197, 190] on div "Konsernipalveluiden täsmäytys (tarkista kustannuspaikka konsernipalvelut - tänn…" at bounding box center [340, 197] width 624 height 35
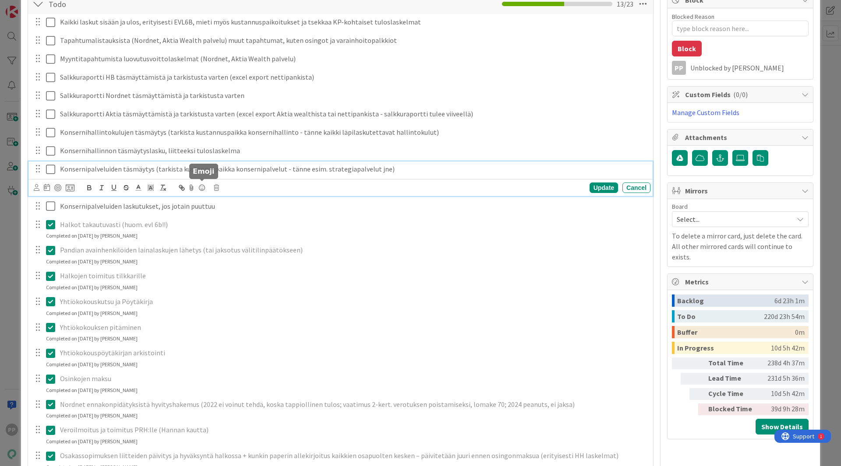
click at [195, 215] on div "Kaikki laskut sisään ja ulos, erityisesti EVL6B, mieti myös kustannuspaikoituks…" at bounding box center [340, 292] width 616 height 556
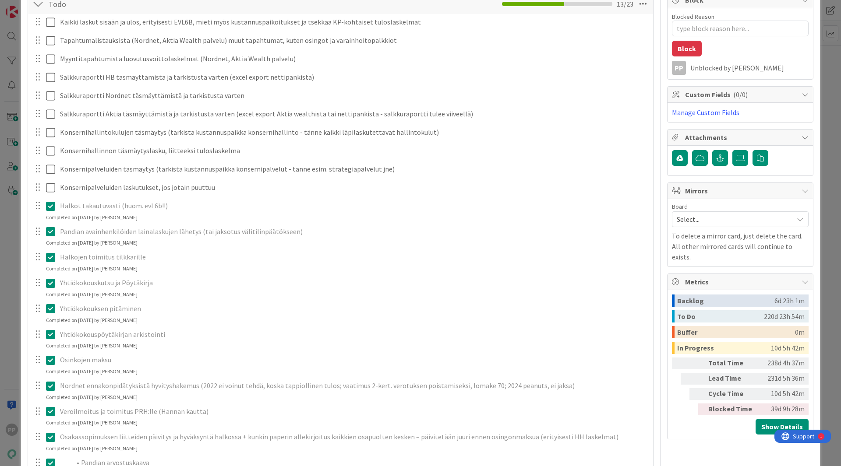
type textarea "x"
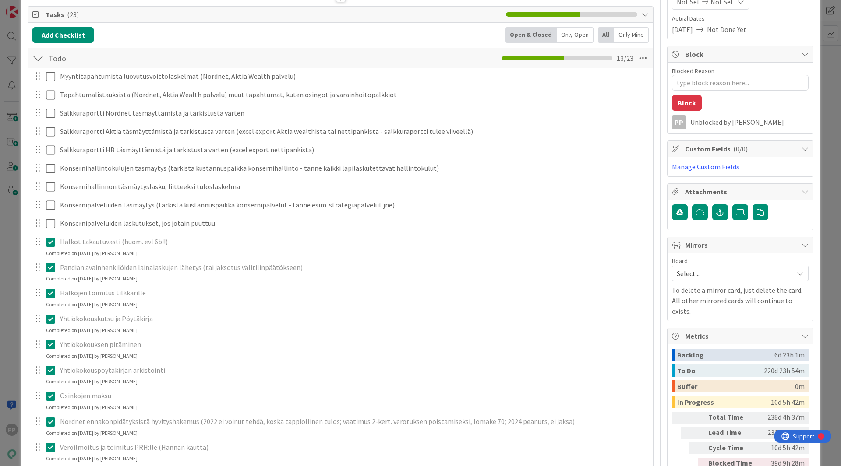
scroll to position [119, 0]
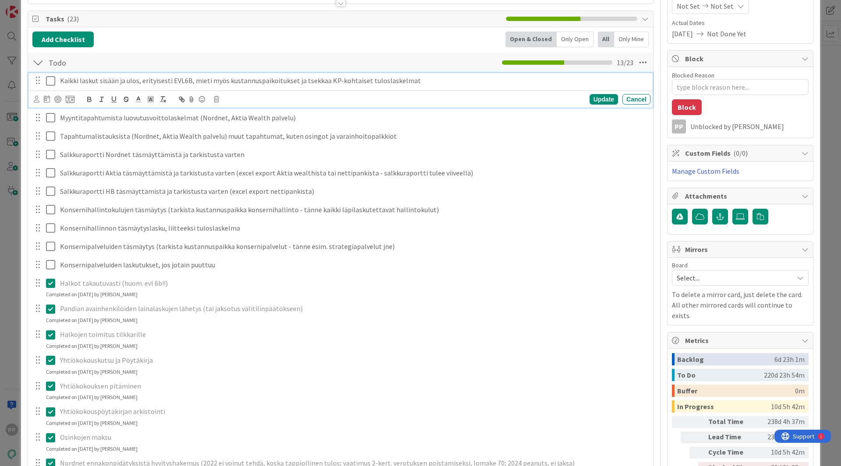
click at [187, 79] on p "Kaikki laskut sisään ja ulos, erityisesti EVL6B, mieti myös kustannuspaikoituks…" at bounding box center [353, 81] width 587 height 10
drag, startPoint x: 263, startPoint y: 81, endPoint x: 246, endPoint y: 80, distance: 17.5
click at [246, 80] on p "Kaikki laskut sisään ja ulos, erityisesti EVL6B + konsernihallinto, mieti myös …" at bounding box center [353, 81] width 587 height 10
click at [599, 98] on div "Update" at bounding box center [603, 99] width 28 height 11
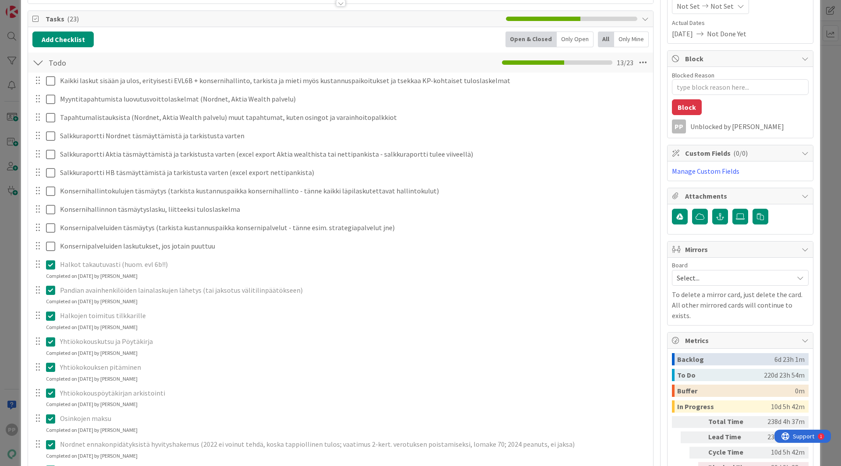
scroll to position [0, 0]
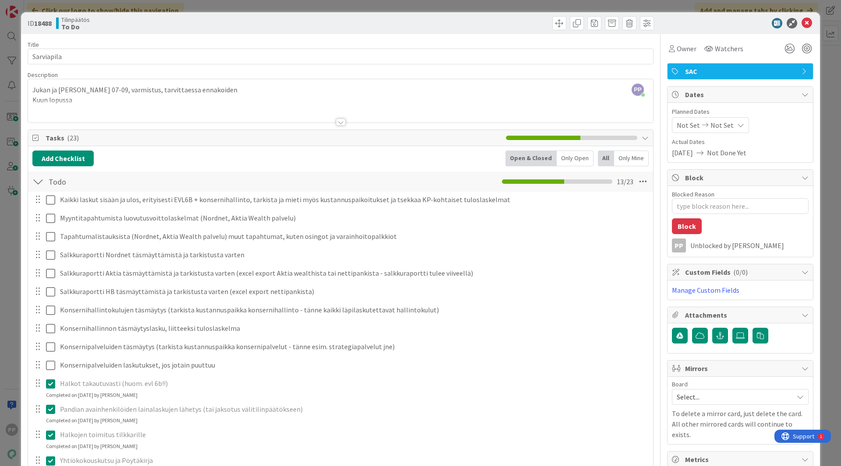
click at [250, 106] on div at bounding box center [340, 111] width 625 height 22
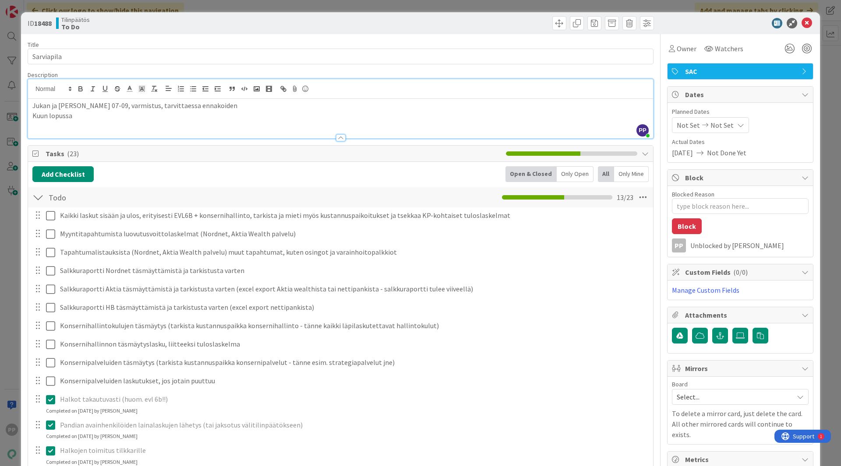
click at [246, 116] on p "Kuun lopussa" at bounding box center [340, 116] width 616 height 10
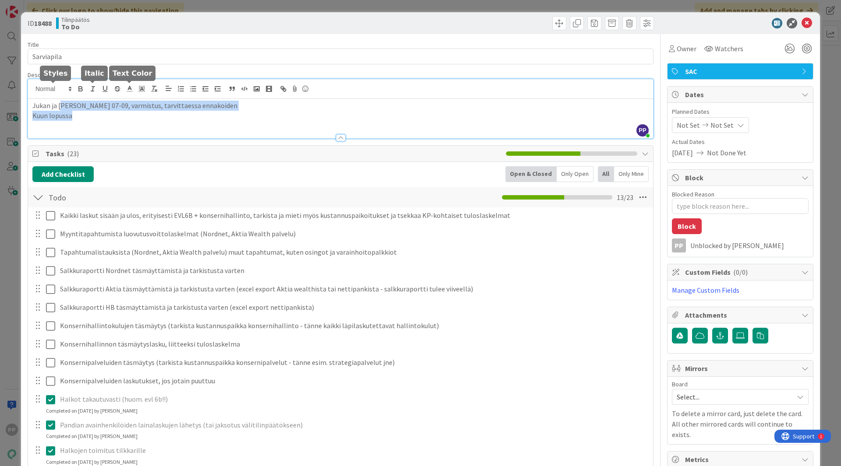
drag, startPoint x: 246, startPoint y: 116, endPoint x: 24, endPoint y: 90, distance: 224.0
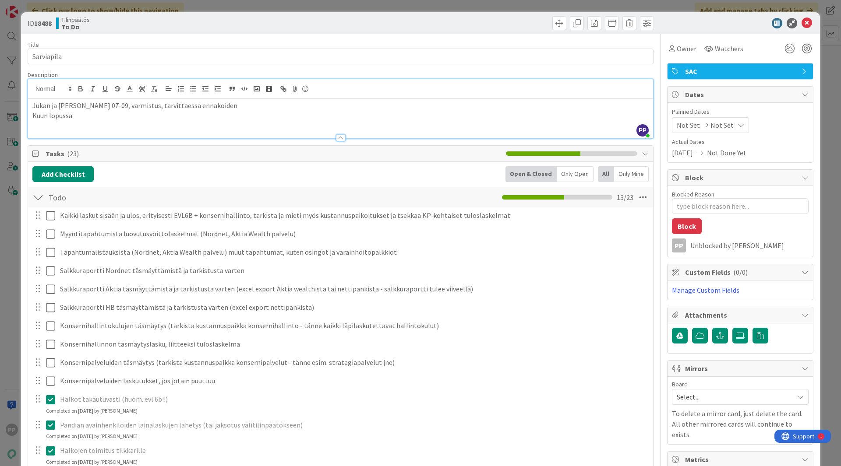
click at [207, 23] on div "Tilinpäätös To Do" at bounding box center [197, 23] width 282 height 14
type textarea "x"
click at [216, 9] on div "ID 18488 Tilinpäätös To Do Title 10 / 128 Sarviapila Description PP [PERSON_NAM…" at bounding box center [420, 233] width 841 height 466
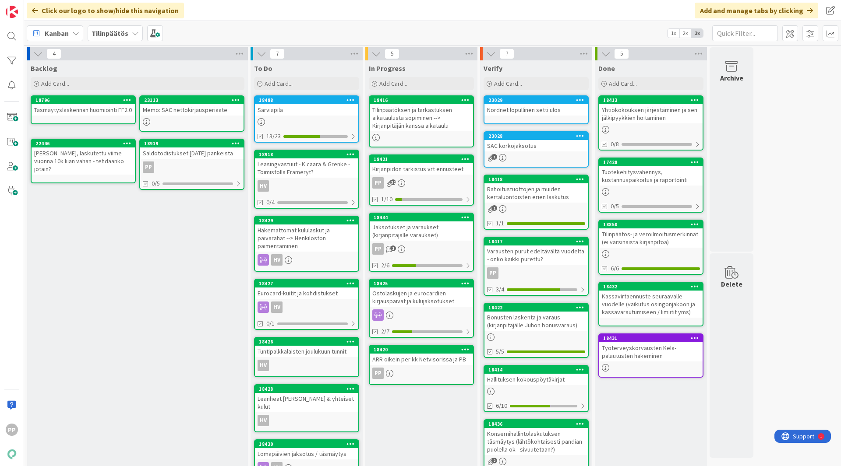
click at [419, 441] on div "In Progress Add Card... 18416 Tilinpäätöksen ja tarkastuksen aikataulusta sopim…" at bounding box center [421, 278] width 112 height 437
click at [421, 424] on div "In Progress Add Card... 18416 Tilinpäätöksen ja tarkastuksen aikataulusta sopim…" at bounding box center [421, 278] width 112 height 437
click at [415, 227] on div "Jaksotukset ja varaukset (kirjanpitäjälle varaukset)" at bounding box center [421, 231] width 103 height 19
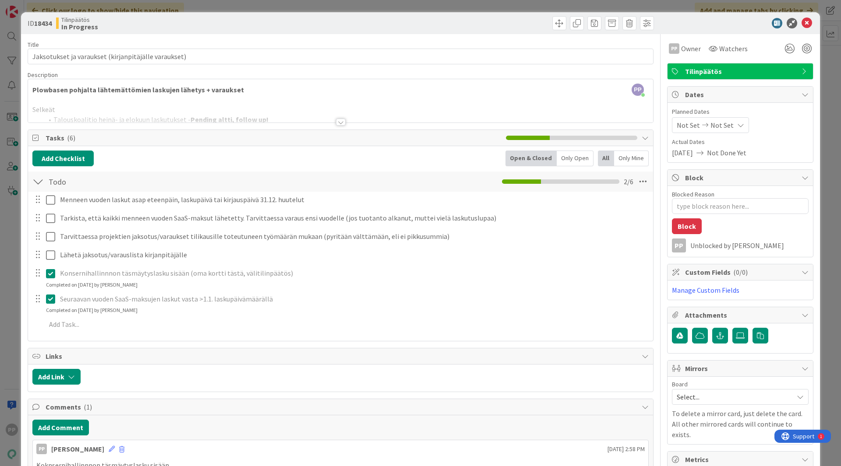
click at [82, 109] on div at bounding box center [340, 111] width 625 height 22
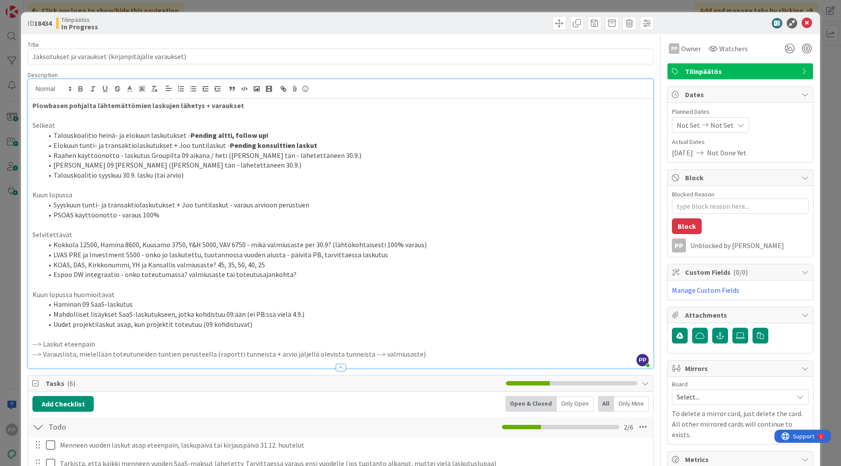
click at [181, 158] on li "Raahen käyttöönotto - laskutus Groupilta 09 aikana / heti (Pekka funtsii tän - …" at bounding box center [346, 156] width 606 height 10
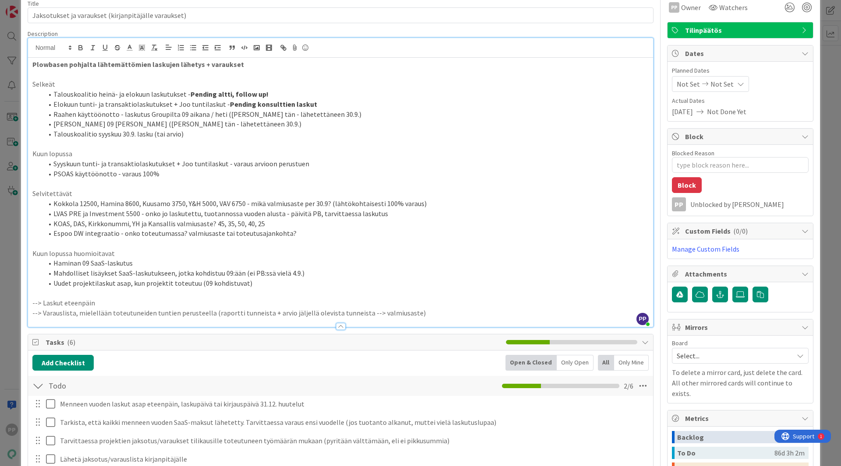
scroll to position [41, 0]
click at [10, 161] on div "ID 18434 Tilinpäätös In Progress Title 52 / 128 Jaksotukset ja varaukset (kirja…" at bounding box center [420, 233] width 841 height 466
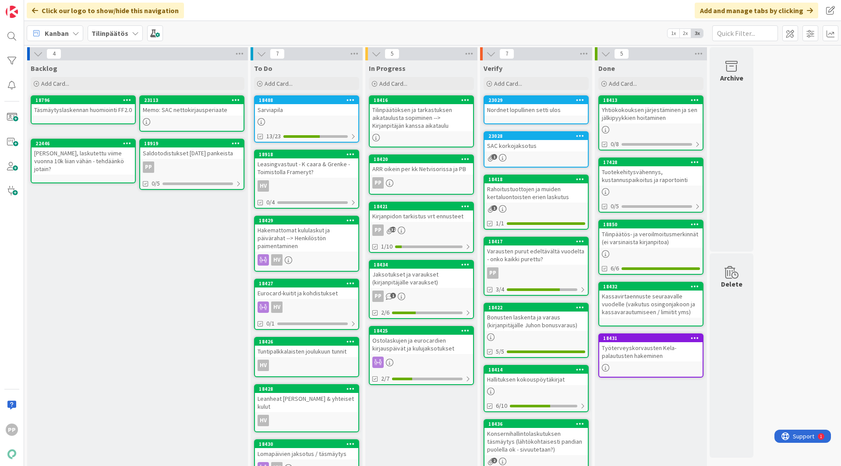
click at [434, 215] on div "Kirjanpidon tarkistus vrt ennusteet" at bounding box center [421, 216] width 103 height 11
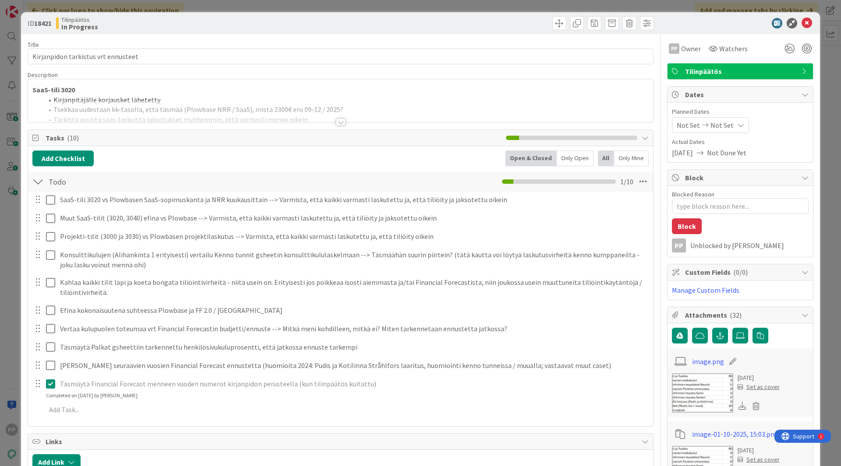
type textarea "x"
click at [265, 106] on div at bounding box center [340, 111] width 625 height 22
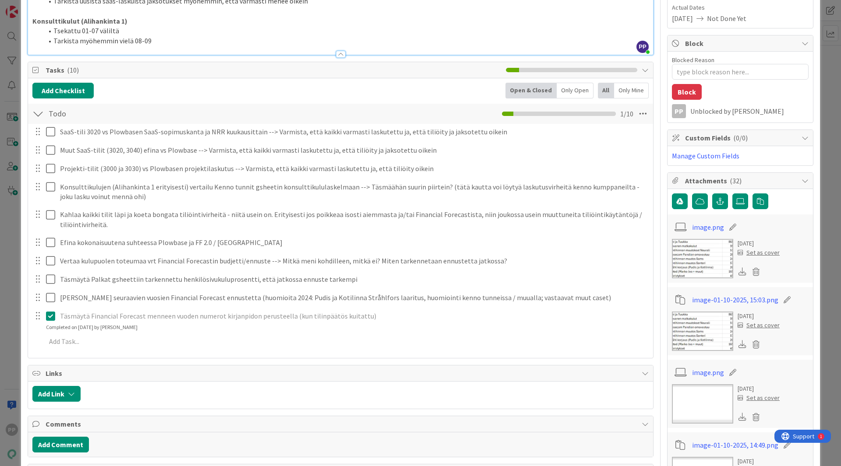
scroll to position [134, 0]
click at [11, 191] on div "ID 18421 Tilinpäätös In Progress Title 35 / 128 Kirjanpidon tarkistus vrt ennus…" at bounding box center [420, 233] width 841 height 466
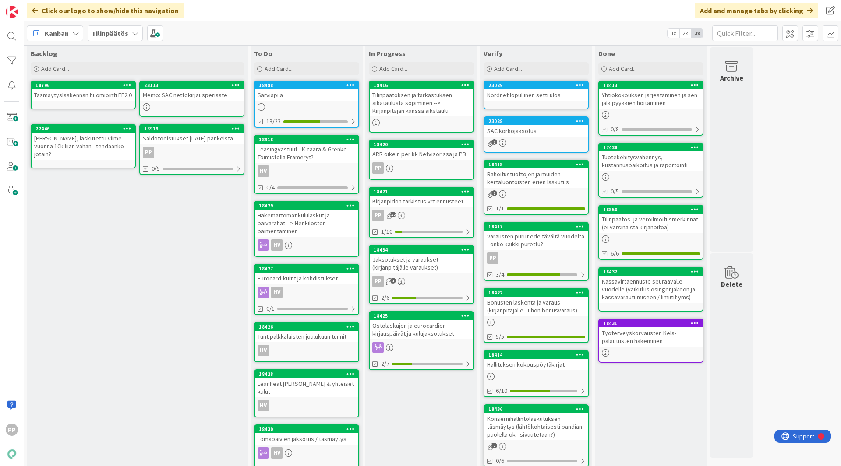
scroll to position [28, 0]
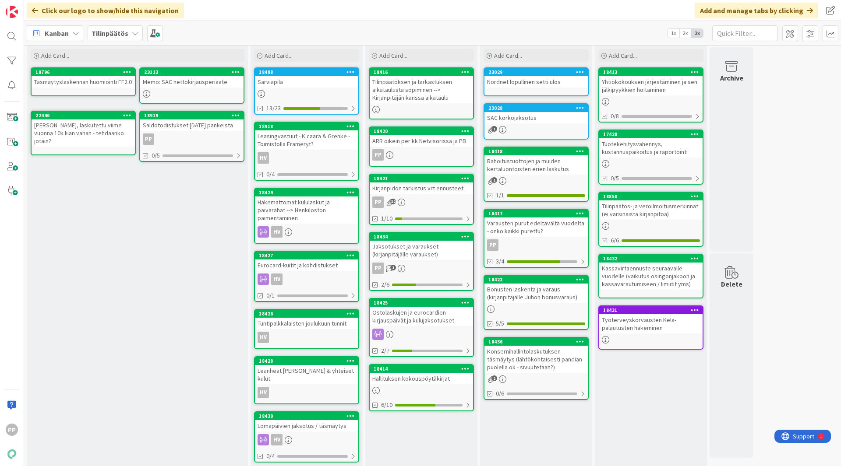
click at [539, 440] on div "Verify Add Card... 23029 Nordnet lopullinen setti ulos 23028 SAC korkojaksotus …" at bounding box center [536, 250] width 112 height 437
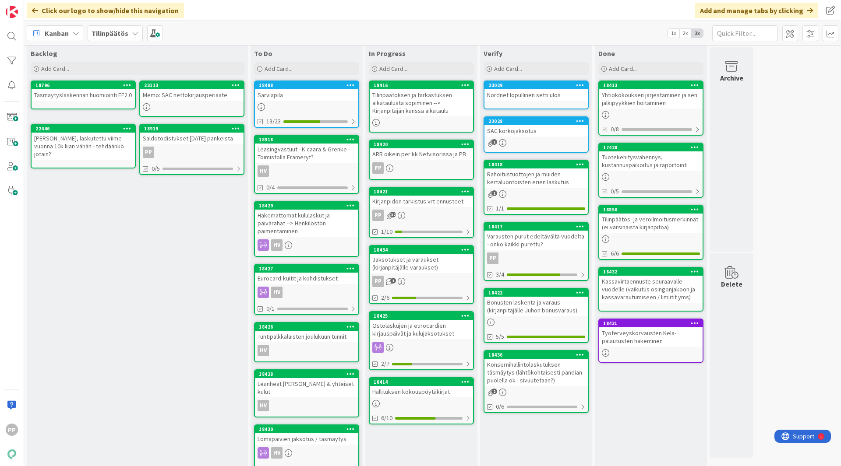
scroll to position [0, 0]
